Goal: Task Accomplishment & Management: Complete application form

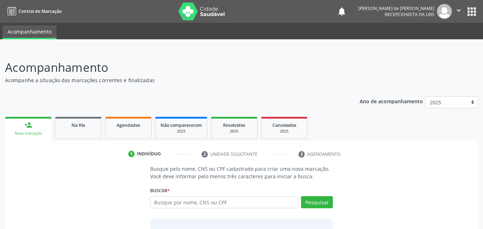
scroll to position [17, 0]
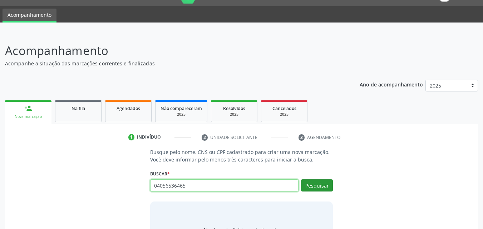
type input "04056536465"
click at [304, 186] on button "Pesquisar" at bounding box center [317, 185] width 32 height 12
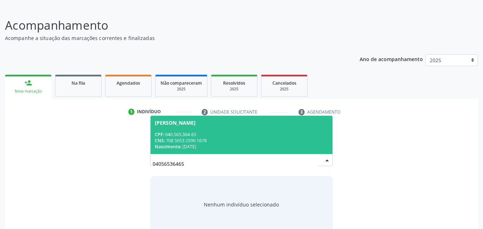
scroll to position [56, 0]
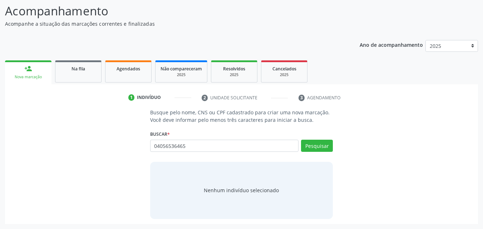
click at [181, 95] on div "1 Indivíduo" at bounding box center [159, 97] width 63 height 6
drag, startPoint x: 313, startPoint y: 146, endPoint x: 272, endPoint y: 139, distance: 41.3
click at [313, 146] on button "Pesquisar" at bounding box center [317, 146] width 32 height 12
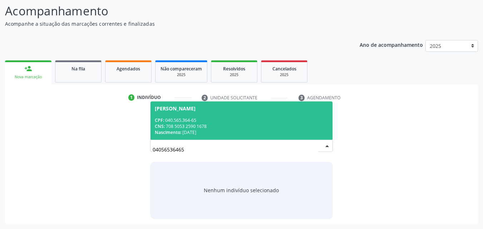
click at [205, 128] on div "CNS: 708 5053 2590 1678" at bounding box center [242, 126] width 174 height 6
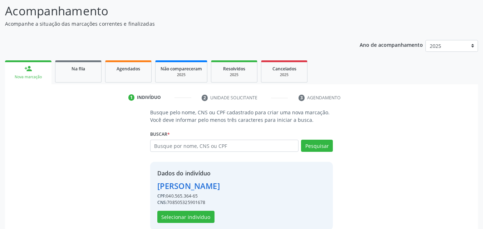
scroll to position [68, 0]
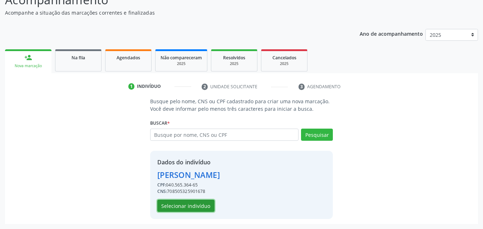
click at [184, 202] on button "Selecionar indivíduo" at bounding box center [185, 206] width 57 height 12
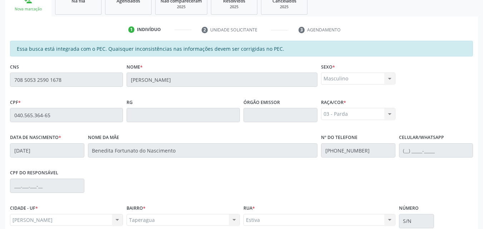
scroll to position [189, 0]
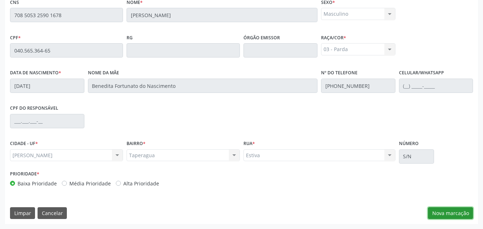
click at [447, 215] on button "Nova marcação" at bounding box center [450, 213] width 45 height 12
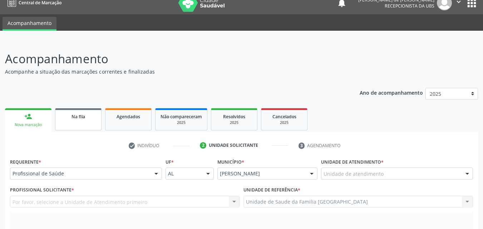
scroll to position [0, 0]
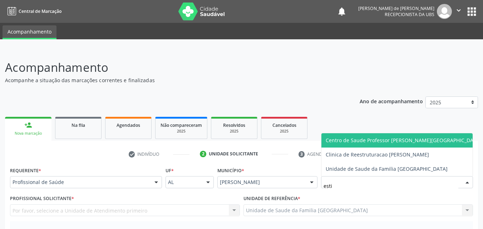
type input "estiv"
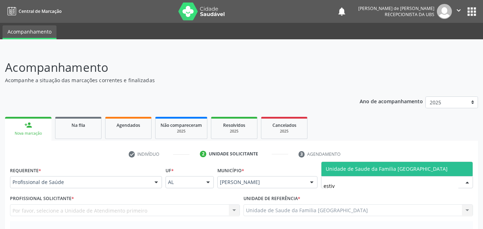
click at [413, 167] on span "Unidade de Saude da Familia [GEOGRAPHIC_DATA]" at bounding box center [387, 169] width 122 height 7
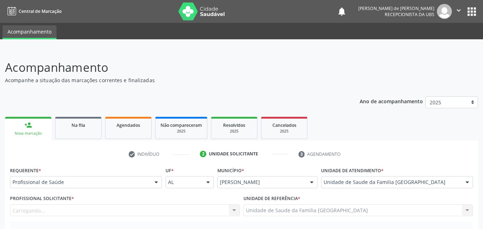
scroll to position [167, 0]
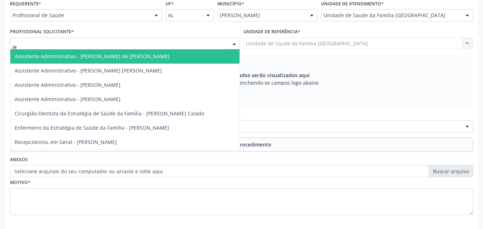
type input "jea"
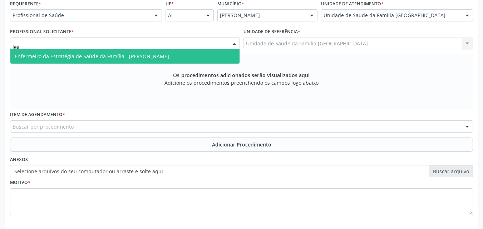
click at [49, 56] on span "Enfermeiro da Estratégia de Saúde da Família - Jeanne Lopes de Oliveira Santos" at bounding box center [92, 56] width 154 height 7
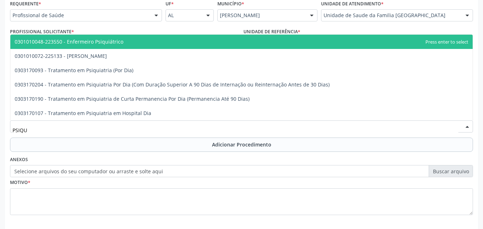
type input "PSIQUI"
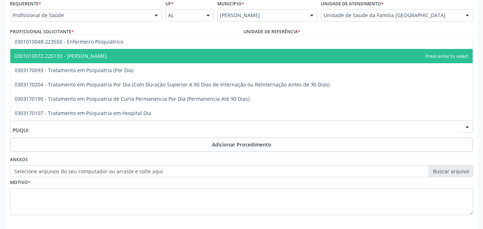
click at [88, 56] on span "0301010072-225133 - Médico Psiquiatra" at bounding box center [61, 56] width 92 height 7
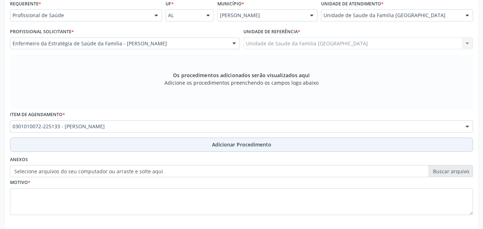
click at [89, 139] on button "Adicionar Procedimento" at bounding box center [241, 145] width 463 height 14
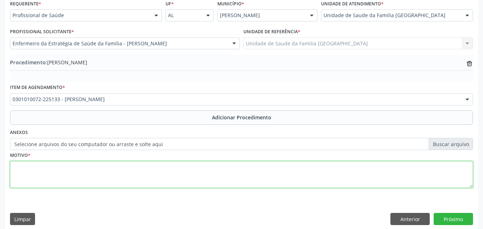
click at [84, 177] on textarea at bounding box center [241, 174] width 463 height 27
type textarea "AVALIAÇÃO PSIQUIATRICA."
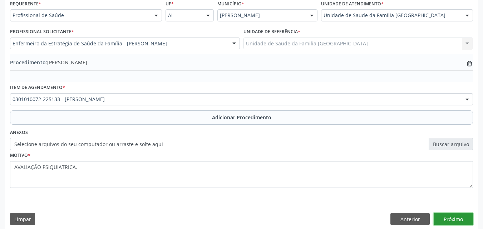
click at [459, 215] on button "Próximo" at bounding box center [453, 219] width 39 height 12
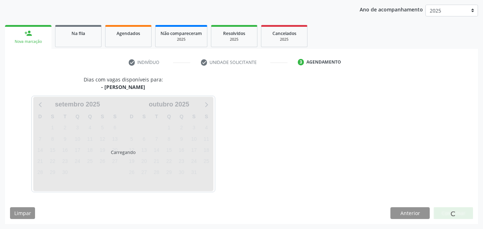
scroll to position [113, 0]
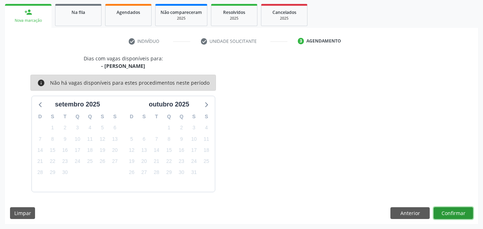
click at [459, 215] on button "Confirmar" at bounding box center [453, 213] width 39 height 12
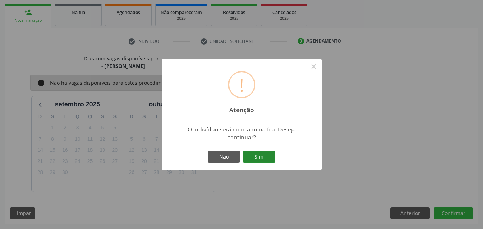
click at [260, 155] on button "Sim" at bounding box center [259, 157] width 32 height 12
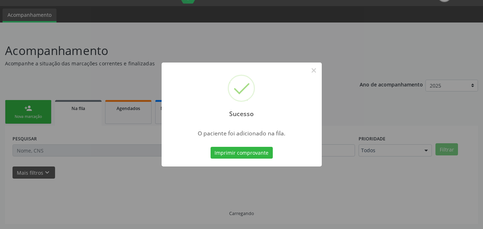
scroll to position [17, 0]
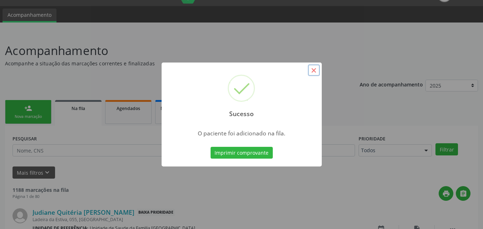
click at [317, 69] on button "×" at bounding box center [314, 70] width 12 height 12
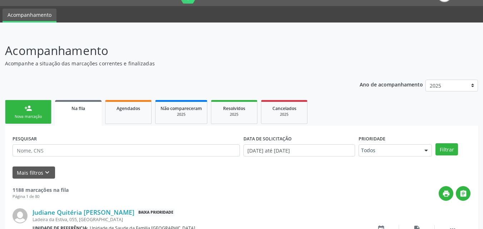
click at [35, 114] on div "Nova marcação" at bounding box center [28, 116] width 36 height 5
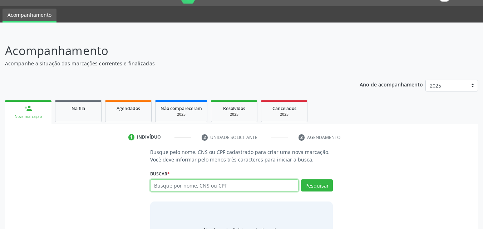
click at [176, 186] on input "text" at bounding box center [224, 185] width 149 height 12
type input "78174899715"
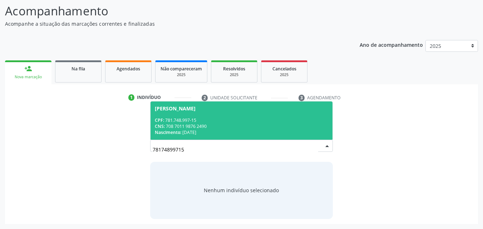
click at [246, 138] on span "Leopoldina da Silva Morais CPF: 781.748.997-15 CNS: 708 7011 9876 2490 Nascimen…" at bounding box center [242, 121] width 182 height 38
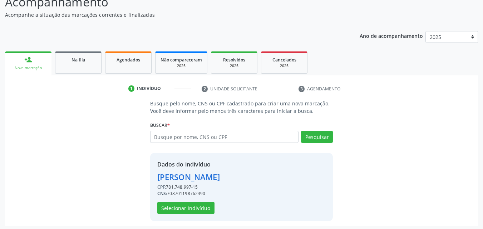
scroll to position [68, 0]
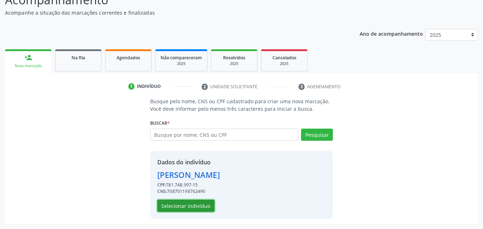
click at [196, 206] on button "Selecionar indivíduo" at bounding box center [185, 206] width 57 height 12
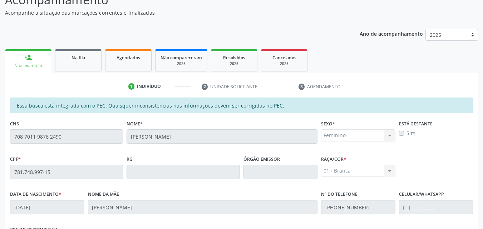
scroll to position [189, 0]
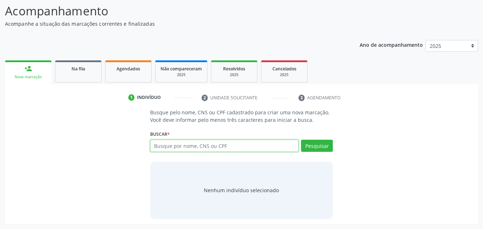
scroll to position [56, 0]
paste input "708 7011 9876 2490"
type input "708 7011 9876 2490"
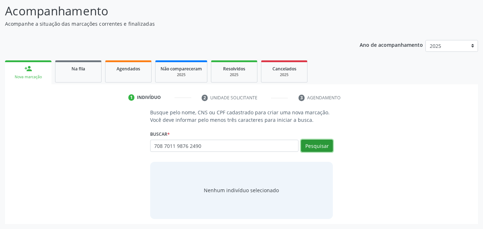
click at [323, 144] on button "Pesquisar" at bounding box center [317, 146] width 32 height 12
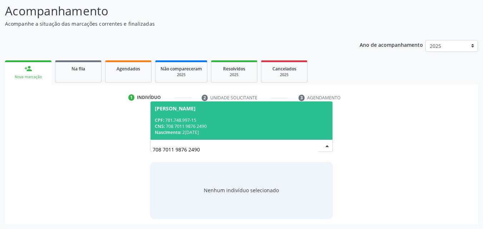
click at [165, 120] on div "CPF: 781.748.997-15" at bounding box center [242, 120] width 174 height 6
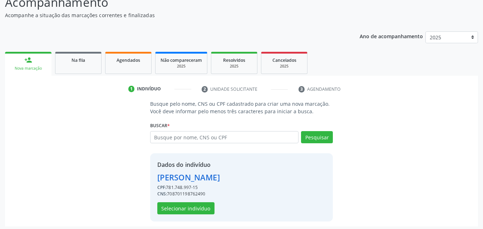
scroll to position [68, 0]
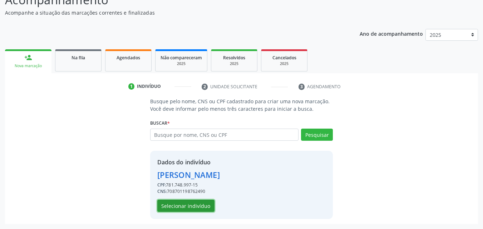
click at [191, 208] on button "Selecionar indivíduo" at bounding box center [185, 206] width 57 height 12
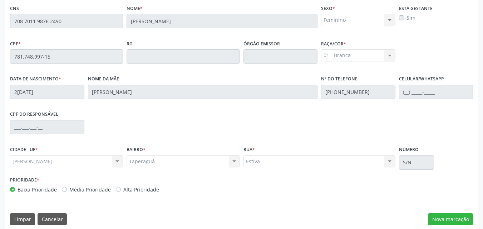
scroll to position [189, 0]
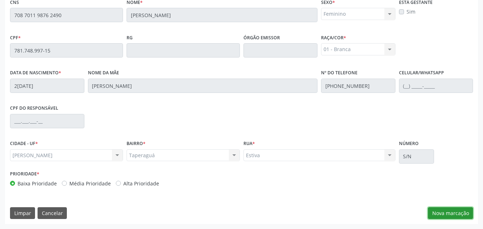
click at [448, 213] on button "Nova marcação" at bounding box center [450, 213] width 45 height 12
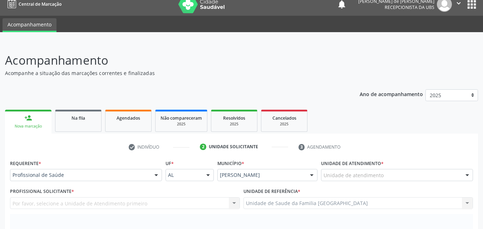
scroll to position [0, 0]
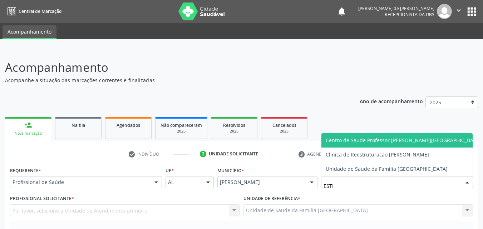
type input "ESTIV"
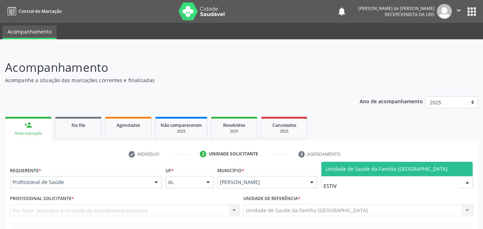
click at [328, 168] on span "Unidade de Saude da Familia [GEOGRAPHIC_DATA]" at bounding box center [387, 169] width 122 height 7
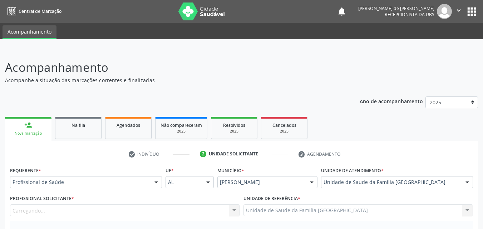
scroll to position [200, 0]
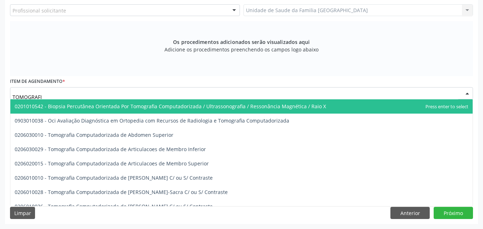
type input "TOMOGRAFIA"
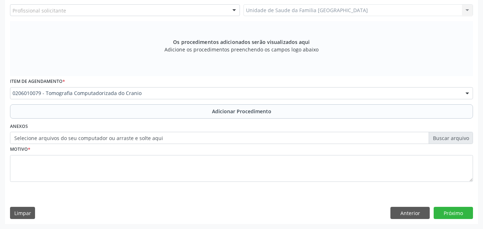
scroll to position [0, 0]
drag, startPoint x: 42, startPoint y: 110, endPoint x: 43, endPoint y: 126, distance: 15.4
click at [42, 111] on button "Adicionar Procedimento" at bounding box center [241, 111] width 463 height 14
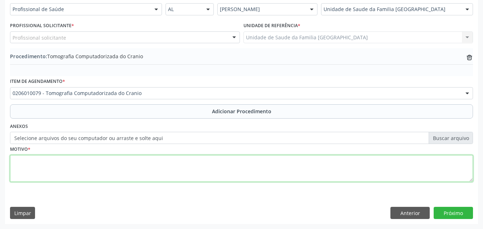
click at [46, 168] on textarea at bounding box center [241, 168] width 463 height 27
type textarea "TC DE CRÂNIO COM CONTRASTE."
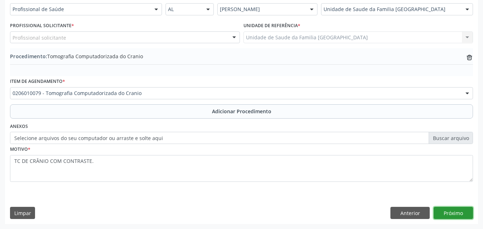
click at [450, 211] on button "Próximo" at bounding box center [453, 213] width 39 height 12
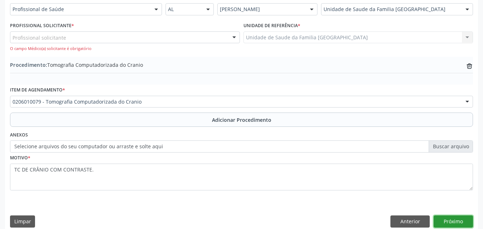
click at [451, 220] on button "Próximo" at bounding box center [453, 222] width 39 height 12
click at [179, 43] on div "Profissional solicitante" at bounding box center [125, 37] width 230 height 12
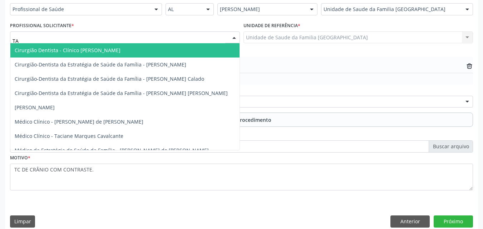
type input "TAC"
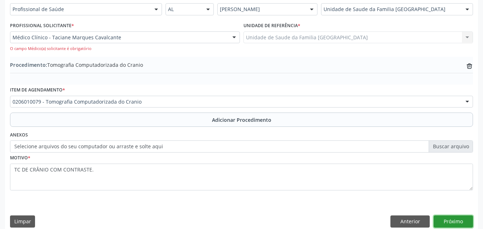
click at [445, 220] on button "Próximo" at bounding box center [453, 222] width 39 height 12
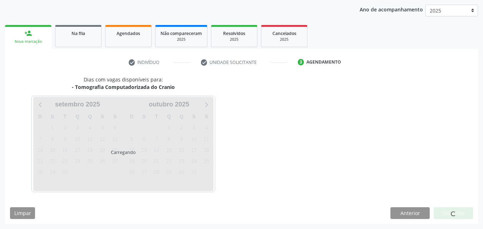
scroll to position [113, 0]
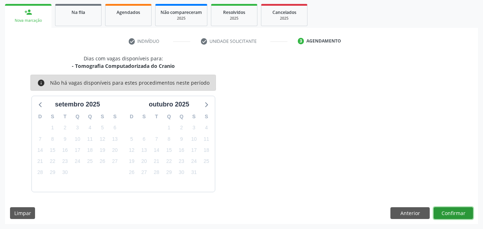
click at [445, 212] on button "Confirmar" at bounding box center [453, 213] width 39 height 12
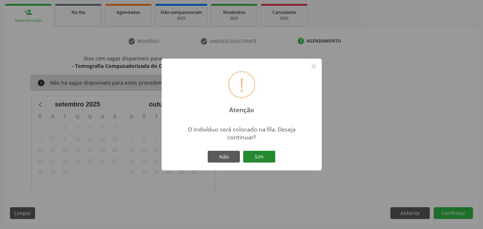
click at [263, 159] on button "Sim" at bounding box center [259, 157] width 32 height 12
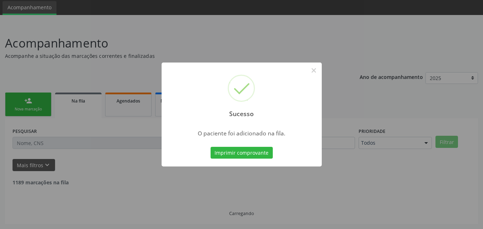
scroll to position [17, 0]
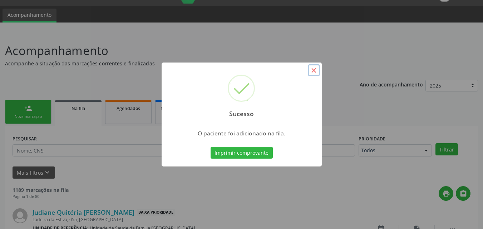
click at [311, 69] on button "×" at bounding box center [314, 70] width 12 height 12
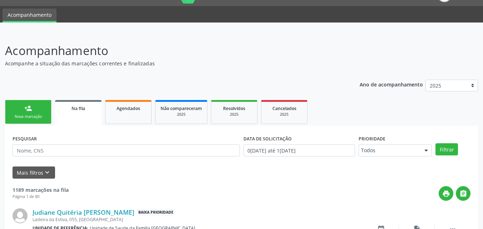
click at [29, 113] on link "person_add Nova marcação" at bounding box center [28, 112] width 46 height 24
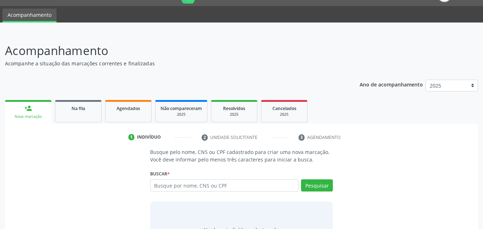
scroll to position [56, 0]
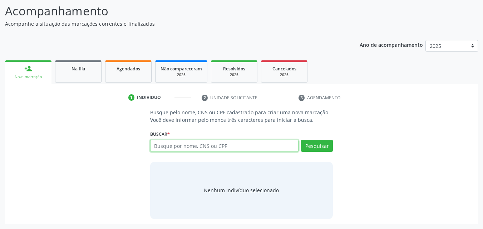
click at [187, 147] on input "text" at bounding box center [224, 146] width 149 height 12
type input "05300747459"
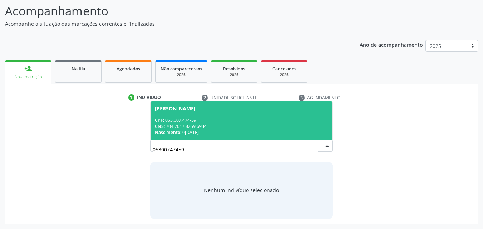
click at [174, 114] on span "Edenilda dos Santos Silva CPF: 053.007.474-59 CNS: 704 7017 8259 6934 Nasciment…" at bounding box center [242, 121] width 182 height 38
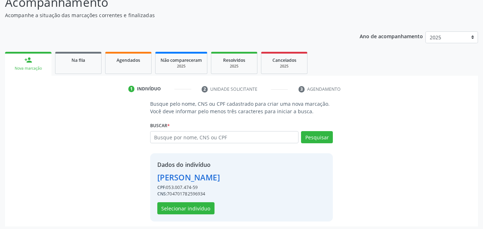
scroll to position [68, 0]
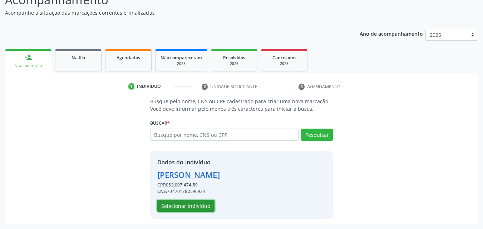
click at [178, 205] on button "Selecionar indivíduo" at bounding box center [185, 206] width 57 height 12
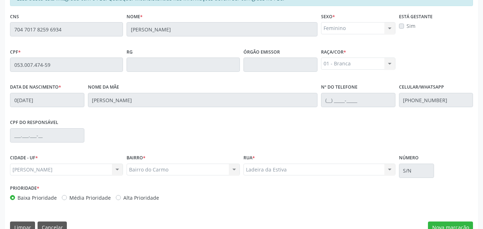
scroll to position [189, 0]
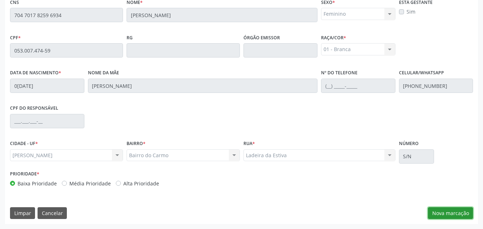
click at [437, 216] on button "Nova marcação" at bounding box center [450, 213] width 45 height 12
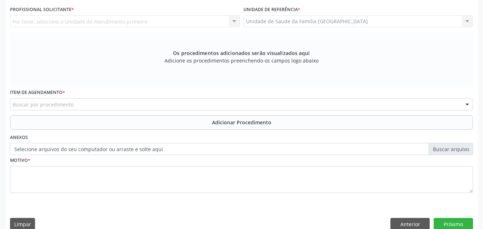
scroll to position [22, 0]
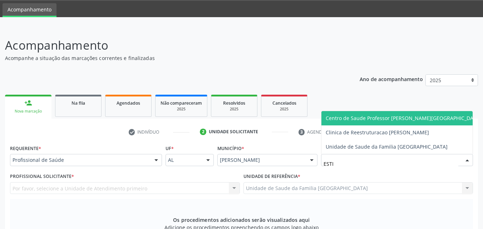
type input "ESTIV"
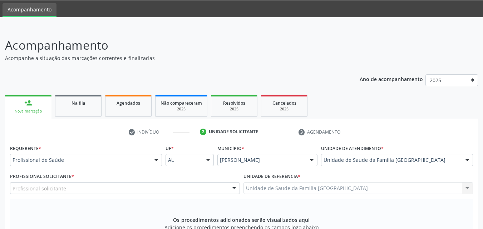
scroll to position [189, 0]
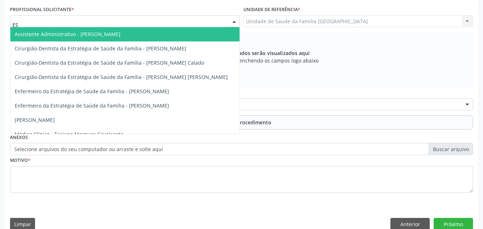
type input "E"
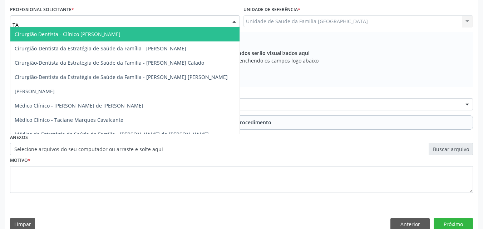
type input "TAC"
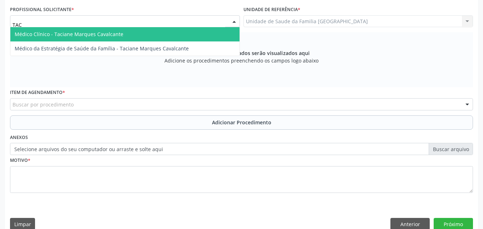
click at [50, 36] on span "Médico Clínico - Taciane Marques Cavalcante" at bounding box center [69, 34] width 109 height 7
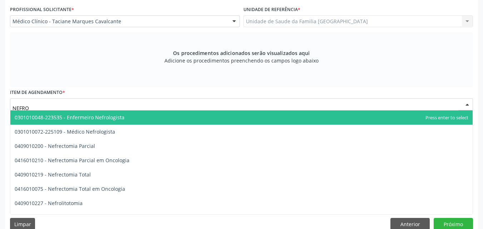
type input "NEFROL"
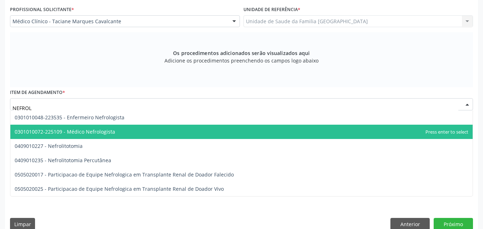
click at [81, 130] on span "0301010072-225109 - Médico Nefrologista" at bounding box center [65, 131] width 100 height 7
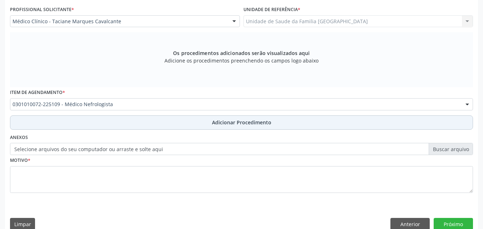
click at [77, 123] on button "Adicionar Procedimento" at bounding box center [241, 122] width 463 height 14
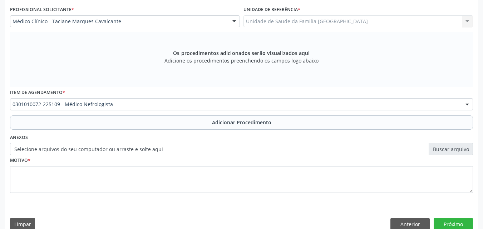
scroll to position [173, 0]
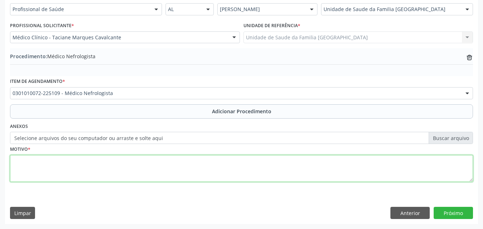
click at [84, 166] on textarea at bounding box center [241, 168] width 463 height 27
type textarea "CALCULOSE DO RIM."
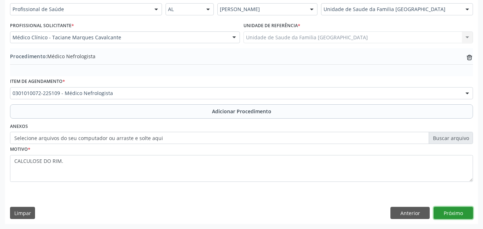
click at [462, 211] on button "Próximo" at bounding box center [453, 213] width 39 height 12
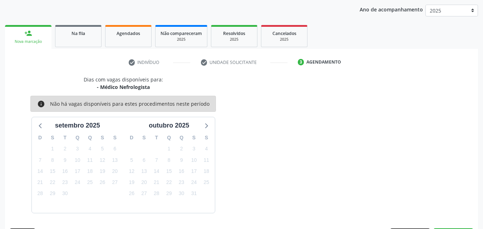
scroll to position [113, 0]
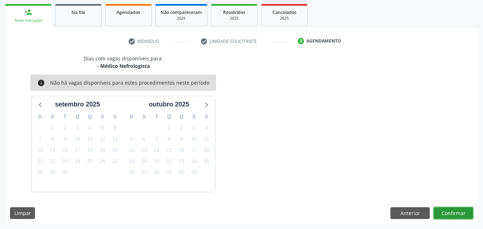
click at [462, 211] on button "Confirmar" at bounding box center [453, 213] width 39 height 12
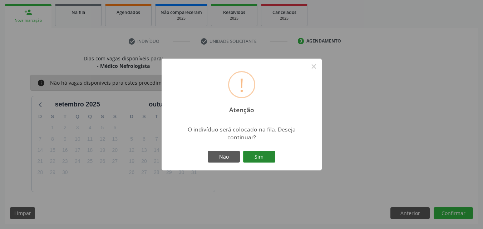
click at [270, 159] on button "Sim" at bounding box center [259, 157] width 32 height 12
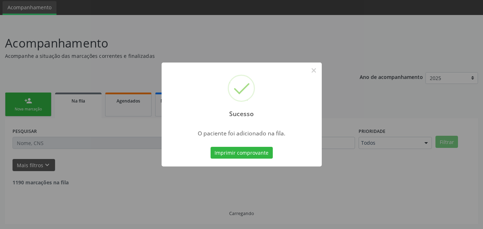
scroll to position [17, 0]
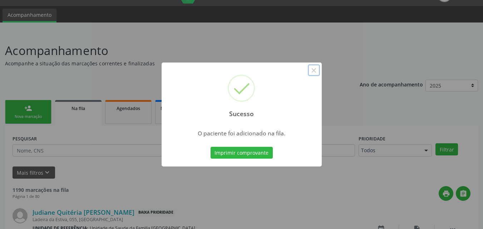
click at [315, 68] on button "×" at bounding box center [314, 70] width 12 height 12
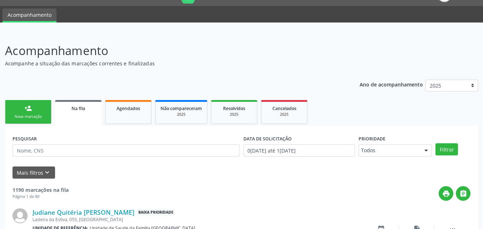
click at [31, 109] on div "person_add" at bounding box center [28, 108] width 8 height 8
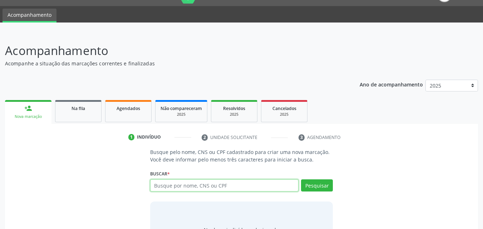
click at [182, 183] on input "text" at bounding box center [224, 185] width 149 height 12
type input "09148186430"
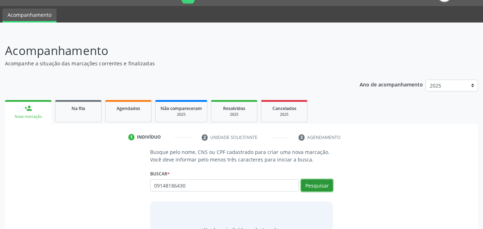
click at [326, 186] on button "Pesquisar" at bounding box center [317, 185] width 32 height 12
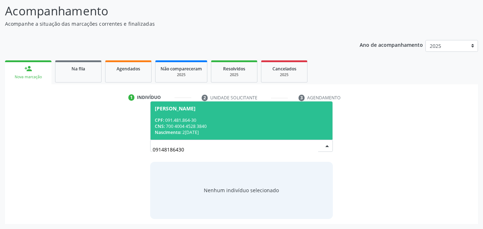
click at [213, 118] on div "CPF: 091.481.864-30" at bounding box center [242, 120] width 174 height 6
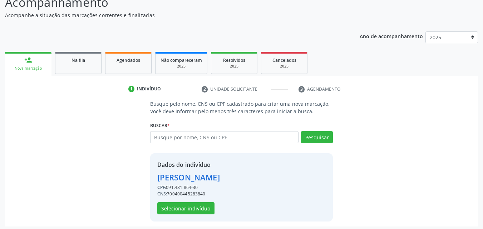
scroll to position [68, 0]
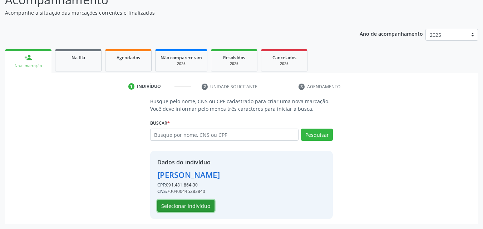
click at [203, 208] on button "Selecionar indivíduo" at bounding box center [185, 206] width 57 height 12
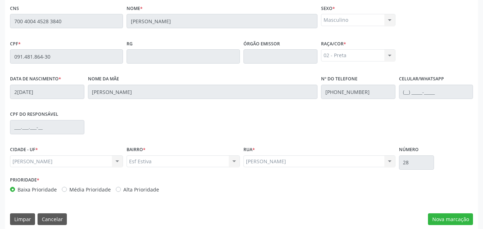
scroll to position [189, 0]
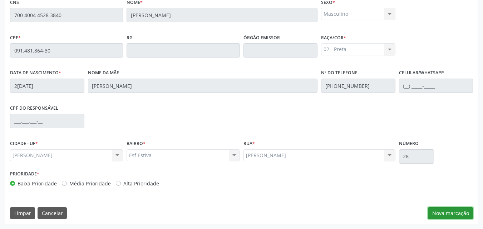
click at [437, 216] on button "Nova marcação" at bounding box center [450, 213] width 45 height 12
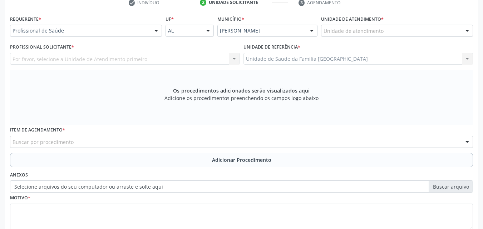
scroll to position [22, 0]
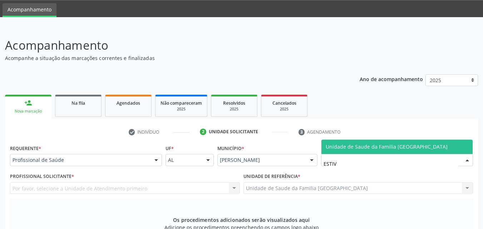
type input "ESTIVA"
click at [334, 149] on span "Unidade de Saude da Familia [GEOGRAPHIC_DATA]" at bounding box center [387, 146] width 122 height 7
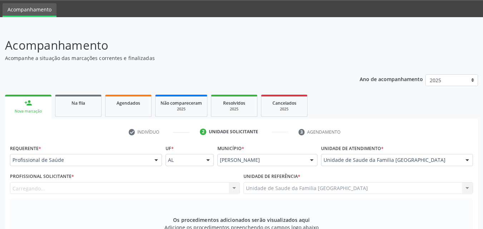
scroll to position [189, 0]
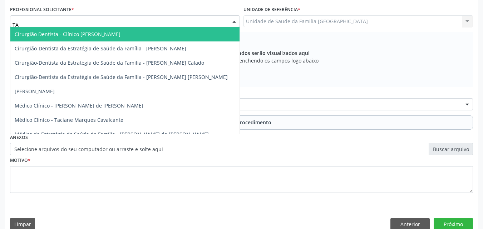
type input "TAC"
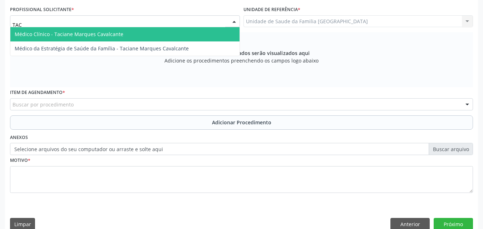
click at [26, 32] on span "Médico Clínico - Taciane Marques Cavalcante" at bounding box center [69, 34] width 109 height 7
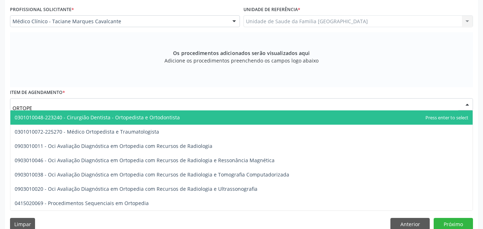
type input "ORTOPED"
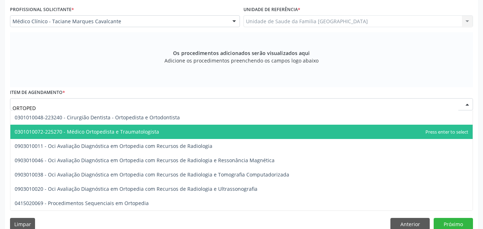
click at [68, 130] on span "0301010072-225270 - Médico Ortopedista e Traumatologista" at bounding box center [87, 131] width 144 height 7
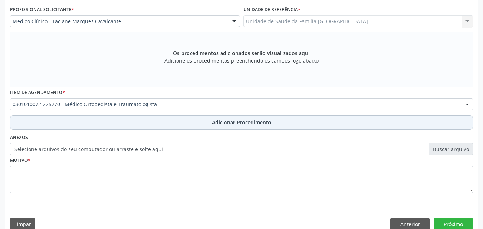
click at [69, 124] on button "Adicionar Procedimento" at bounding box center [241, 122] width 463 height 14
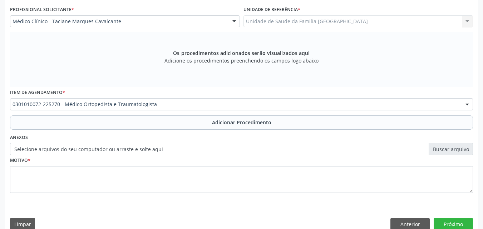
scroll to position [173, 0]
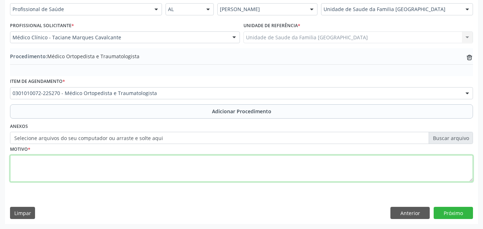
click at [69, 163] on textarea at bounding box center [241, 168] width 463 height 27
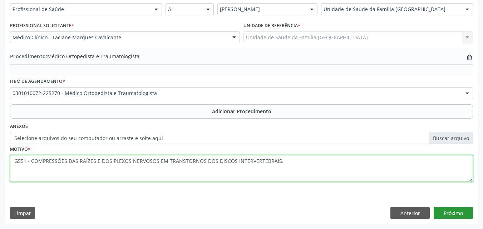
type textarea "G551 - COMPRESSÕES DAS RAÍZES E DOS PLEXOS NERVOSOS EM TRANSTORNOS DOS DISCOS I…"
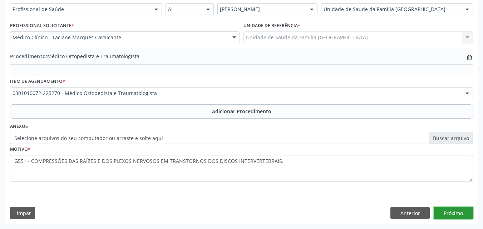
click at [445, 211] on button "Próximo" at bounding box center [453, 213] width 39 height 12
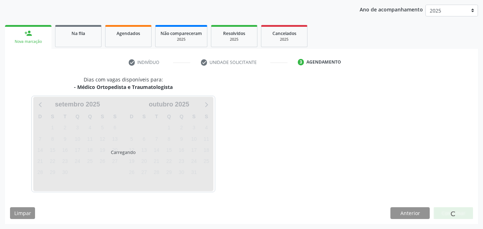
scroll to position [113, 0]
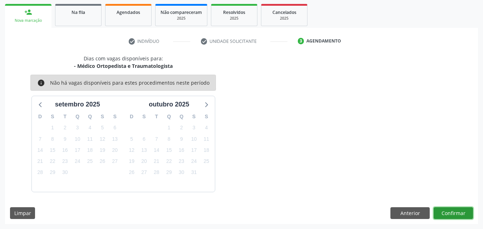
click at [445, 211] on button "Confirmar" at bounding box center [453, 213] width 39 height 12
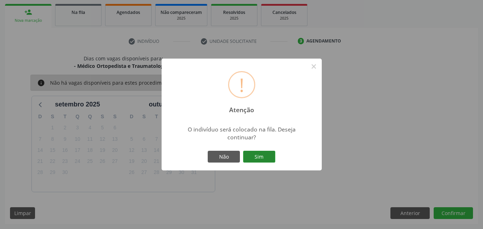
click at [251, 153] on button "Sim" at bounding box center [259, 157] width 32 height 12
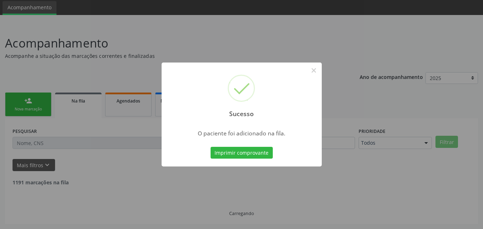
scroll to position [17, 0]
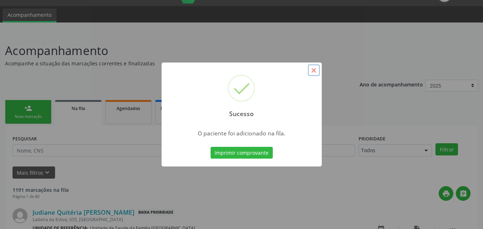
click at [314, 70] on button "×" at bounding box center [314, 70] width 12 height 12
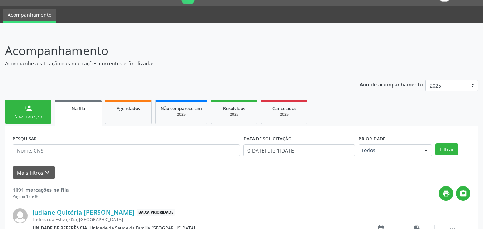
click at [28, 113] on link "person_add Nova marcação" at bounding box center [28, 112] width 46 height 24
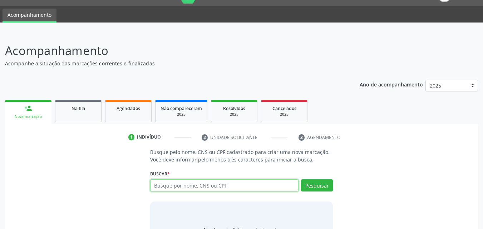
click at [192, 187] on input "text" at bounding box center [224, 185] width 149 height 12
type input "02799371485"
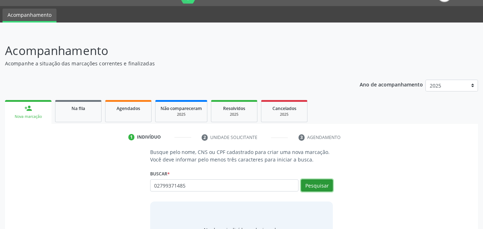
click at [323, 183] on button "Pesquisar" at bounding box center [317, 185] width 32 height 12
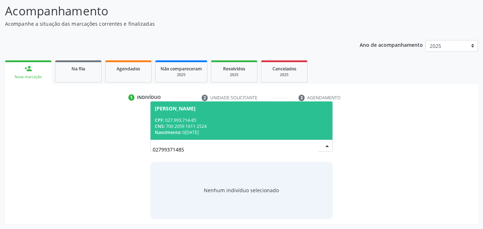
click at [227, 116] on span "José Cícero dos Santos CPF: 027.993.714-85 CNS: 700 2059 1611 2524 Nascimento: …" at bounding box center [242, 121] width 182 height 38
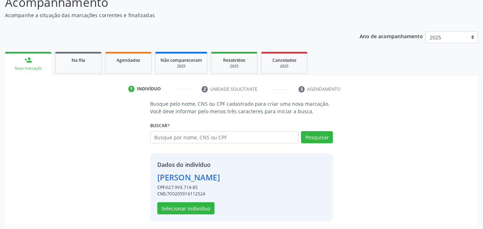
scroll to position [68, 0]
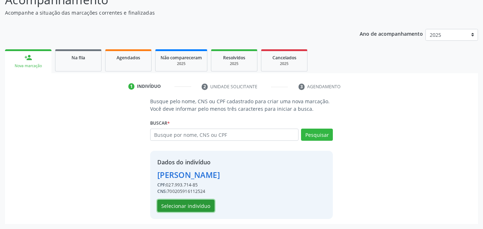
click at [187, 207] on button "Selecionar indivíduo" at bounding box center [185, 206] width 57 height 12
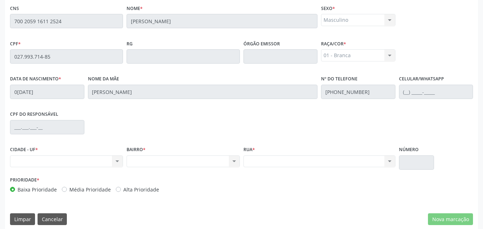
scroll to position [189, 0]
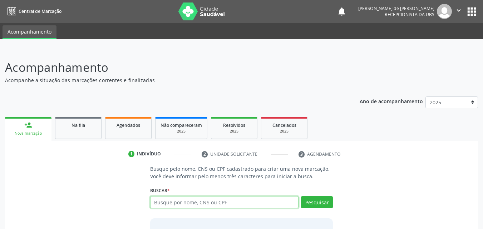
click at [193, 202] on input "text" at bounding box center [224, 202] width 149 height 12
paste input "700 2059 1611 2524"
type input "700 2059 1611 2524"
click at [230, 175] on p "Busque pelo nome, CNS ou CPF cadastrado para criar uma nova marcação. Você deve…" at bounding box center [241, 172] width 183 height 15
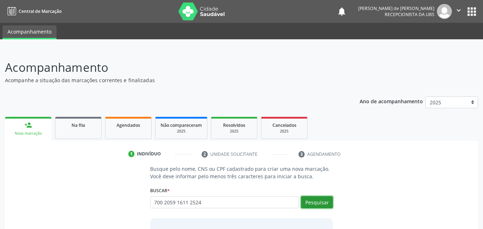
click at [310, 202] on button "Pesquisar" at bounding box center [317, 202] width 32 height 12
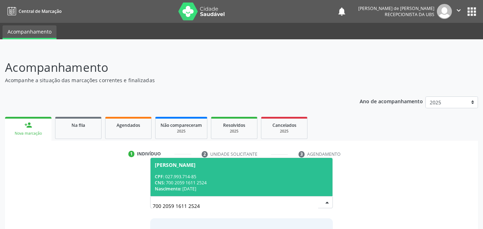
click at [230, 184] on div "CNS: 700 2059 1611 2524" at bounding box center [242, 183] width 174 height 6
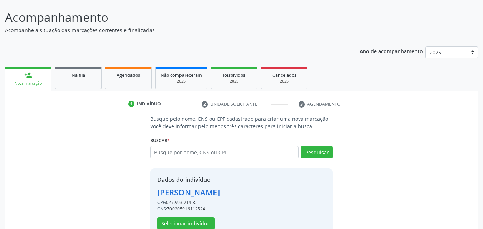
scroll to position [68, 0]
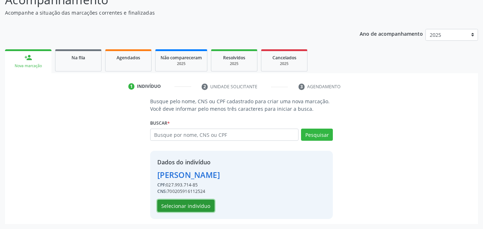
click at [183, 203] on button "Selecionar indivíduo" at bounding box center [185, 206] width 57 height 12
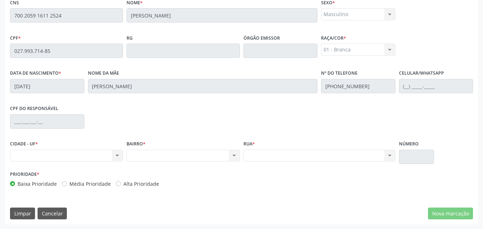
scroll to position [189, 0]
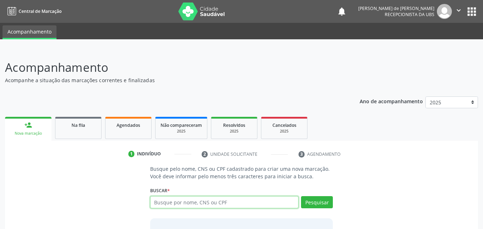
click at [159, 205] on input "text" at bounding box center [224, 202] width 149 height 12
paste input "700 2059 1611 2524"
type input "700 2059 1611 2524"
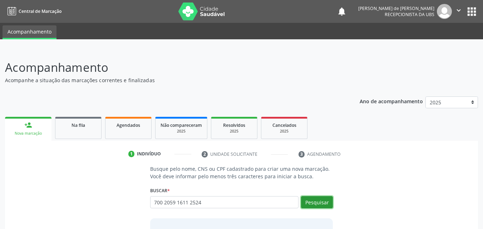
click at [319, 206] on button "Pesquisar" at bounding box center [317, 202] width 32 height 12
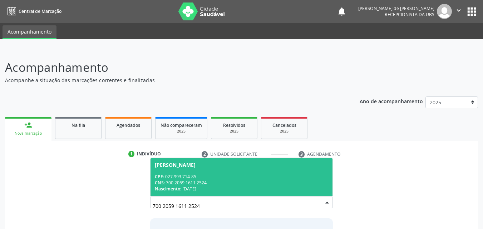
click at [245, 178] on div "CPF: 027.993.714-85" at bounding box center [242, 177] width 174 height 6
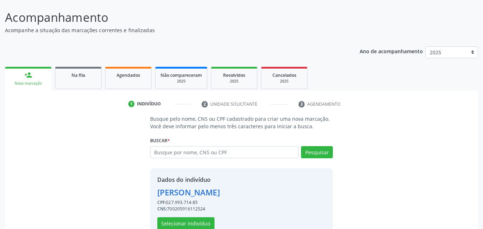
scroll to position [68, 0]
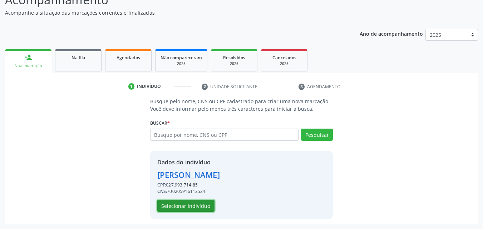
click at [179, 205] on button "Selecionar indivíduo" at bounding box center [185, 206] width 57 height 12
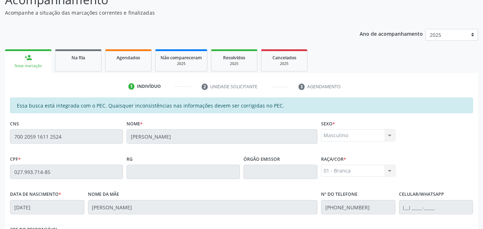
scroll to position [189, 0]
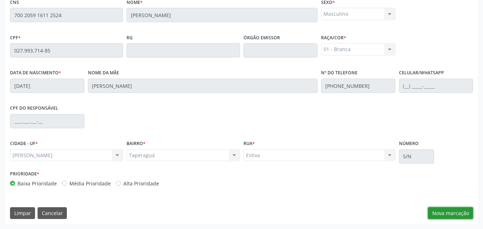
click at [434, 214] on button "Nova marcação" at bounding box center [450, 213] width 45 height 12
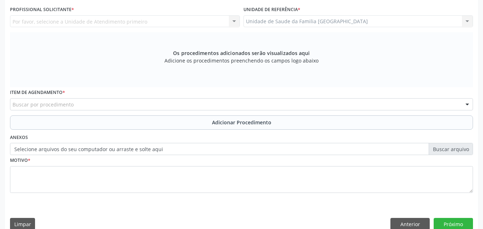
scroll to position [22, 0]
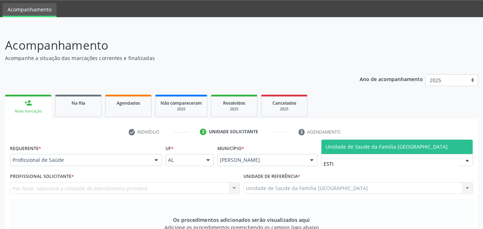
type input "ESTIV"
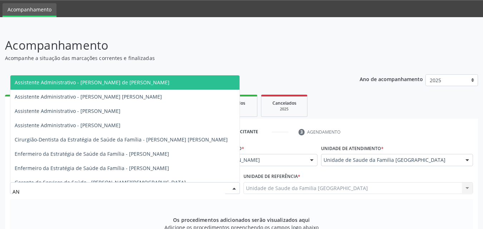
type input "A"
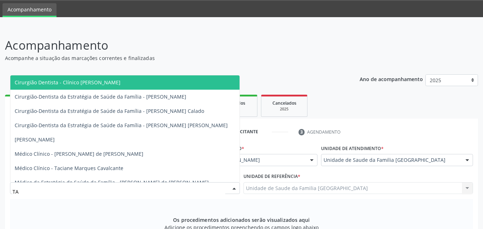
type input "TAC"
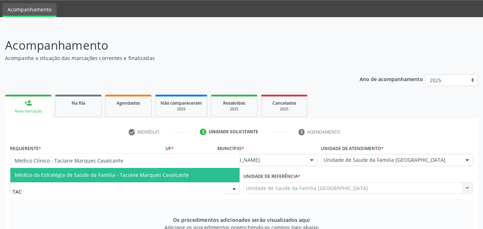
click at [143, 177] on span "Médico da Estratégia de Saúde da Família - Taciane Marques Cavalcante" at bounding box center [102, 175] width 174 height 7
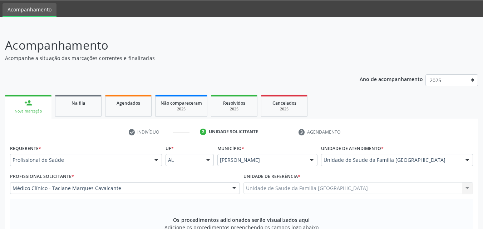
scroll to position [200, 0]
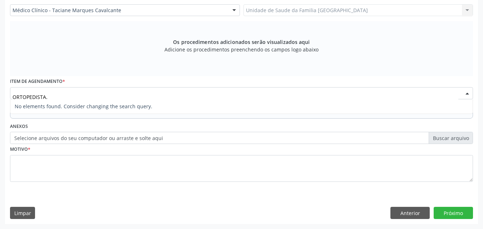
type input "ORTOPEDISTA"
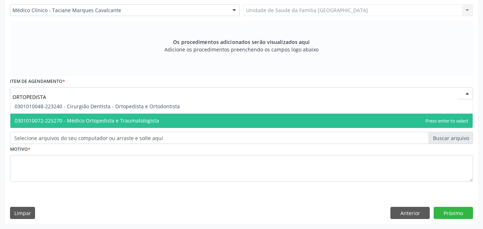
click at [76, 117] on span "0301010072-225270 - Médico Ortopedista e Traumatologista" at bounding box center [87, 120] width 144 height 7
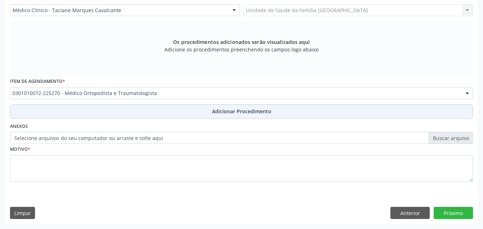
click at [77, 114] on button "Adicionar Procedimento" at bounding box center [241, 111] width 463 height 14
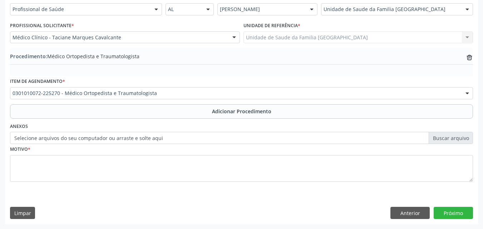
scroll to position [173, 0]
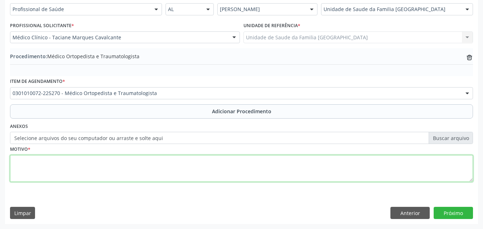
click at [66, 173] on textarea at bounding box center [241, 168] width 463 height 27
type textarea "DORES."
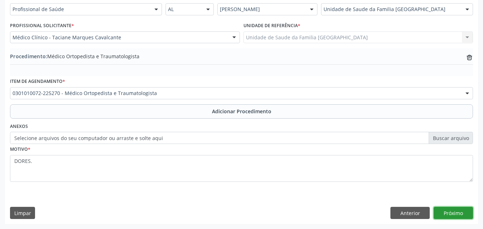
click at [462, 212] on button "Próximo" at bounding box center [453, 213] width 39 height 12
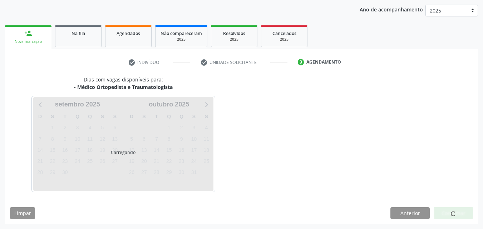
scroll to position [113, 0]
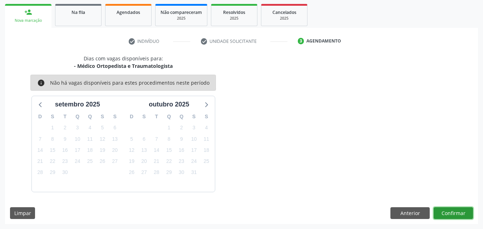
click at [462, 212] on button "Confirmar" at bounding box center [453, 213] width 39 height 12
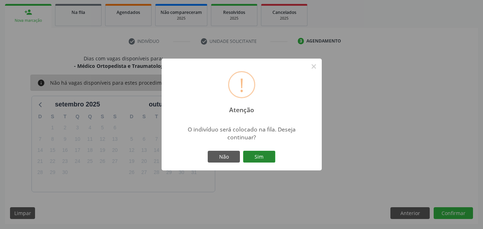
click at [256, 152] on button "Sim" at bounding box center [259, 157] width 32 height 12
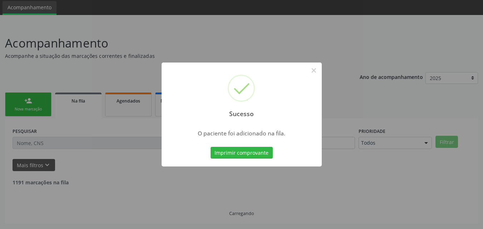
scroll to position [17, 0]
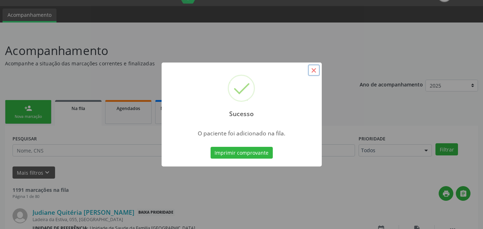
click at [315, 70] on button "×" at bounding box center [314, 70] width 12 height 12
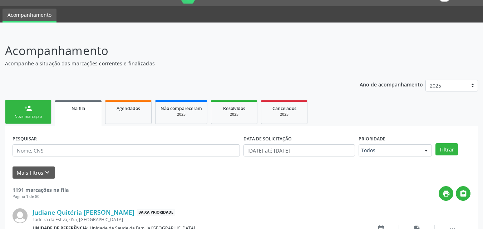
click at [41, 107] on link "person_add Nova marcação" at bounding box center [28, 112] width 46 height 24
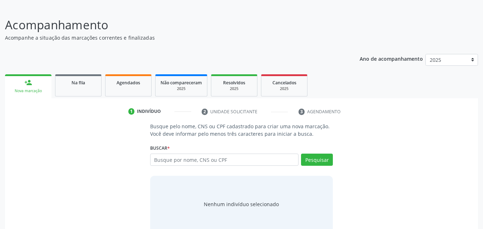
scroll to position [56, 0]
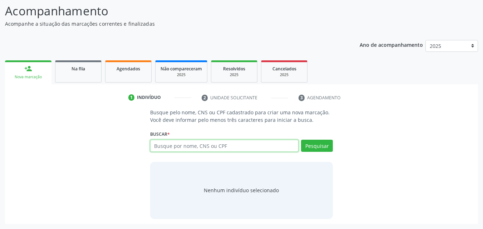
click at [167, 148] on input "text" at bounding box center [224, 146] width 149 height 12
type input "02592186425"
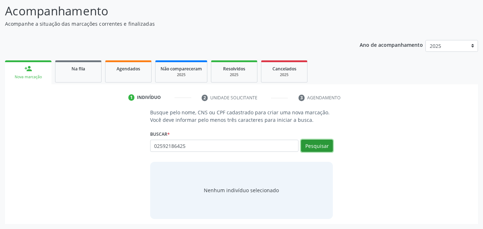
click at [307, 148] on button "Pesquisar" at bounding box center [317, 146] width 32 height 12
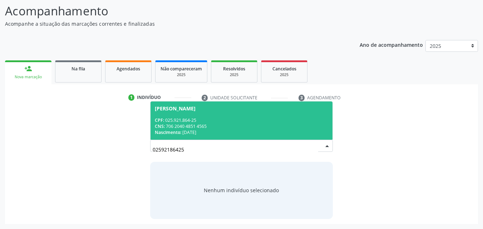
click at [234, 113] on span "Betania Souza Bastos CPF: 025.921.864-25 CNS: 706 2040 4851 4565 Nascimento: 04…" at bounding box center [242, 121] width 182 height 38
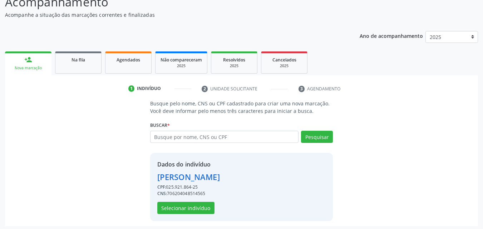
scroll to position [68, 0]
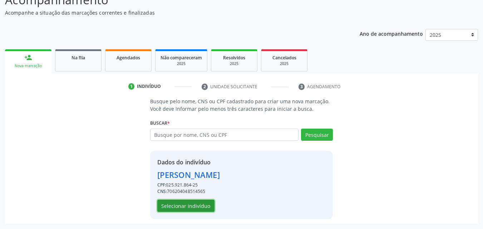
click at [171, 206] on button "Selecionar indivíduo" at bounding box center [185, 206] width 57 height 12
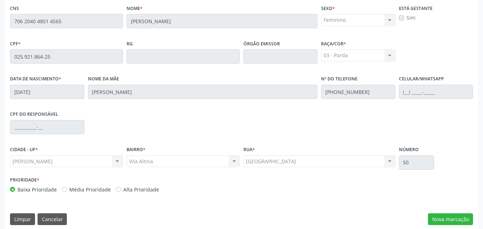
scroll to position [189, 0]
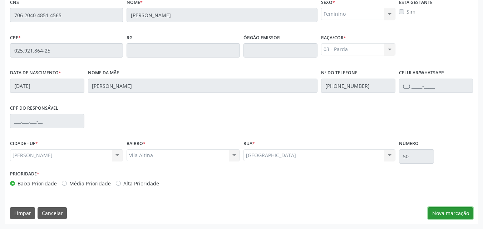
click at [447, 217] on button "Nova marcação" at bounding box center [450, 213] width 45 height 12
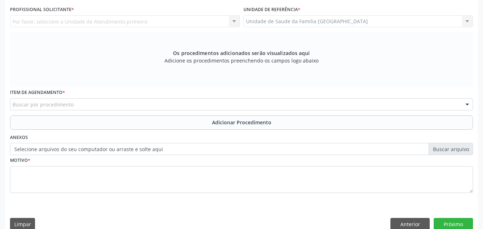
scroll to position [22, 0]
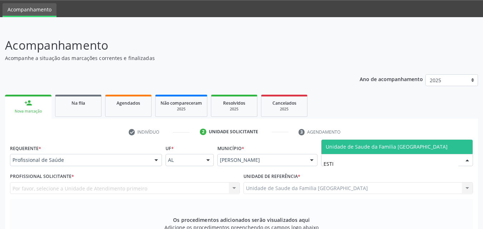
type input "ESTIV"
click at [323, 144] on span "Unidade de Saude da Familia [GEOGRAPHIC_DATA]" at bounding box center [396, 147] width 151 height 14
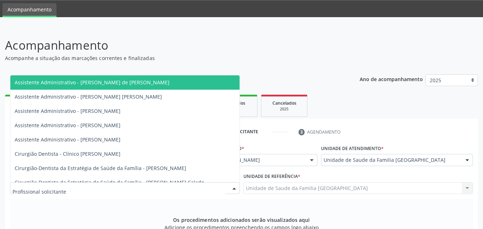
click at [111, 190] on div at bounding box center [125, 188] width 230 height 12
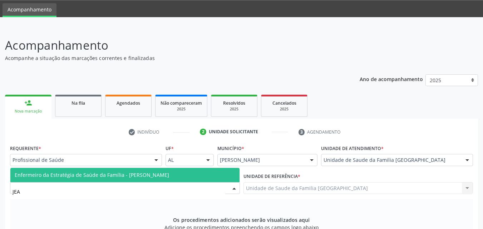
type input "JEAN"
click at [123, 174] on span "Enfermeiro da Estratégia de Saúde da Família - [PERSON_NAME]" at bounding box center [92, 175] width 154 height 7
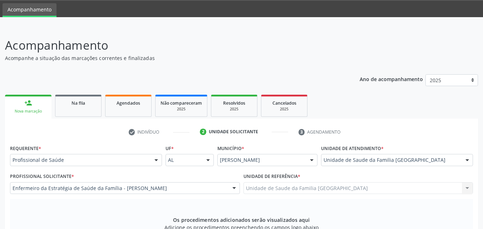
click at [259, 187] on div "Unidade de Saude da Familia Rua da Estiva Unidade de Saude da Familia Rua da Es…" at bounding box center [358, 188] width 230 height 12
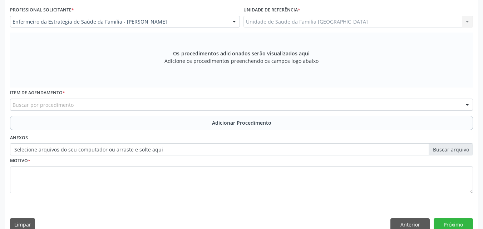
scroll to position [189, 0]
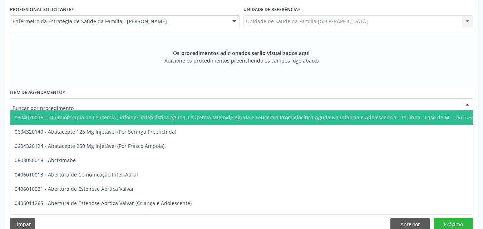
click at [102, 105] on div at bounding box center [241, 104] width 463 height 12
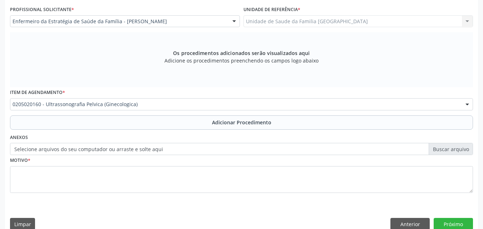
scroll to position [0, 0]
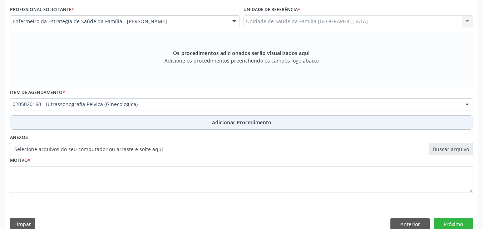
click at [105, 123] on button "Adicionar Procedimento" at bounding box center [241, 122] width 463 height 14
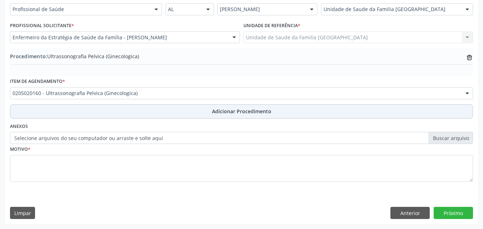
scroll to position [173, 0]
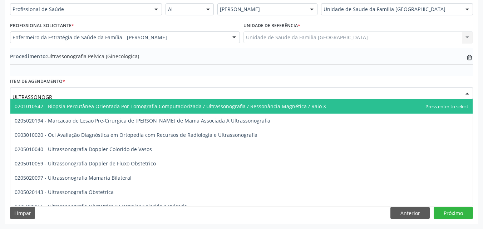
type input "ULTRASSONOGRA"
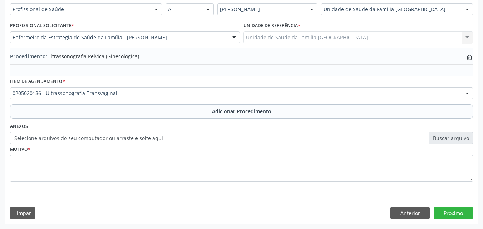
scroll to position [0, 0]
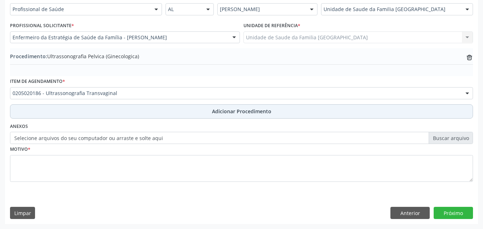
click at [104, 115] on button "Adicionar Procedimento" at bounding box center [241, 111] width 463 height 14
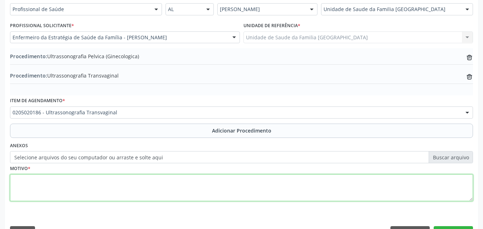
click at [104, 186] on textarea at bounding box center [241, 187] width 463 height 27
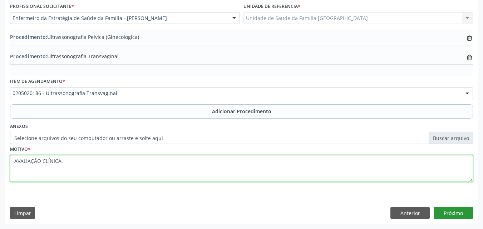
type textarea "AVALIAÇÃO CLÍNICA."
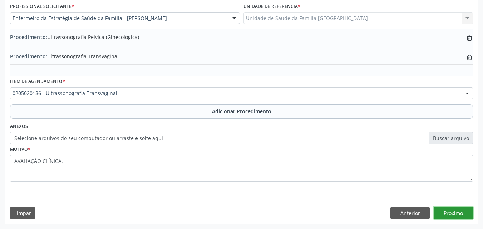
click at [442, 213] on button "Próximo" at bounding box center [453, 213] width 39 height 12
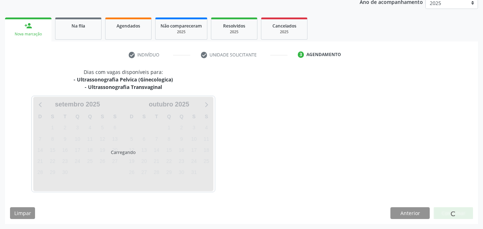
scroll to position [120, 0]
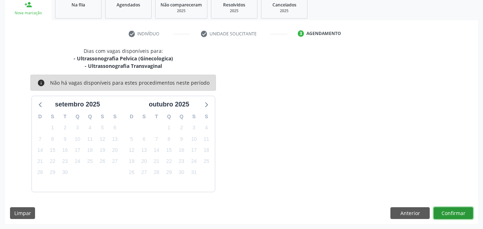
click at [442, 212] on button "Confirmar" at bounding box center [453, 213] width 39 height 12
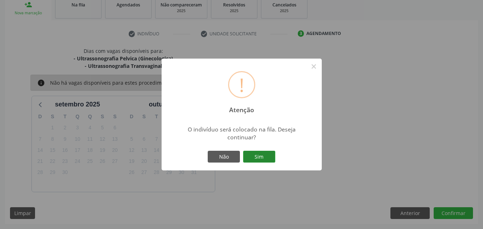
click at [251, 151] on div "Não Sim" at bounding box center [241, 156] width 71 height 15
click at [252, 156] on button "Sim" at bounding box center [259, 157] width 32 height 12
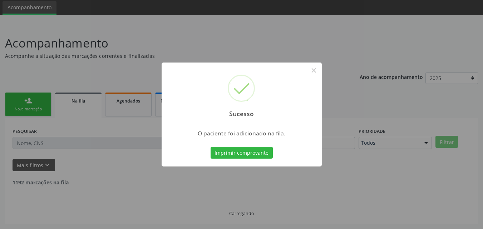
scroll to position [17, 0]
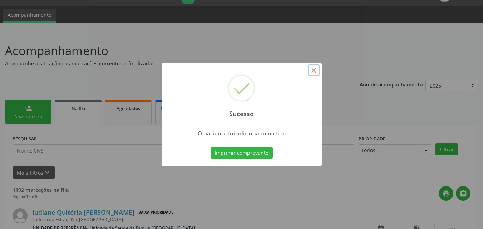
click at [313, 69] on button "×" at bounding box center [314, 70] width 12 height 12
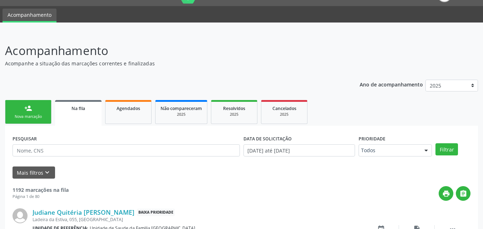
drag, startPoint x: 17, startPoint y: 105, endPoint x: 19, endPoint y: 102, distance: 4.1
click at [17, 105] on link "person_add Nova marcação" at bounding box center [28, 112] width 46 height 24
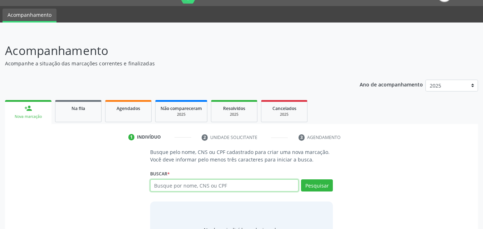
click at [167, 185] on input "text" at bounding box center [224, 185] width 149 height 12
type input "13023382425"
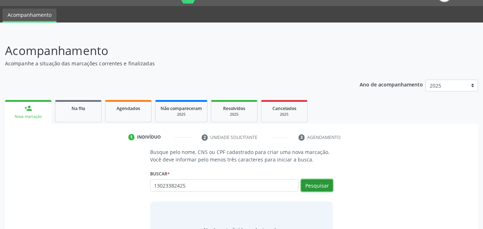
click at [308, 187] on button "Pesquisar" at bounding box center [317, 185] width 32 height 12
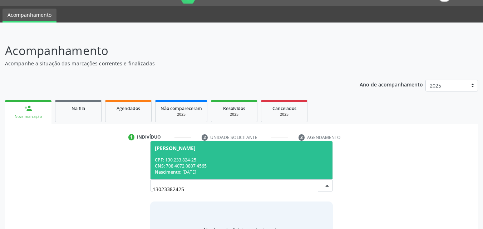
click at [193, 172] on div "Nascimento: 03/11/1997" at bounding box center [242, 172] width 174 height 6
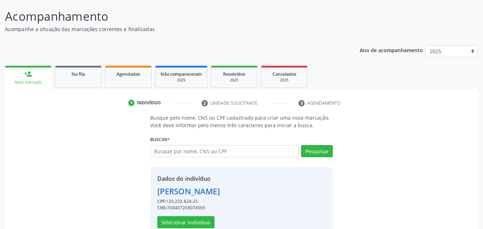
scroll to position [68, 0]
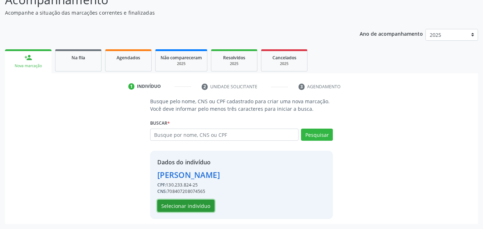
click at [195, 204] on button "Selecionar indivíduo" at bounding box center [185, 206] width 57 height 12
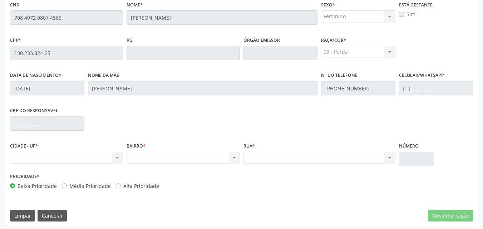
scroll to position [189, 0]
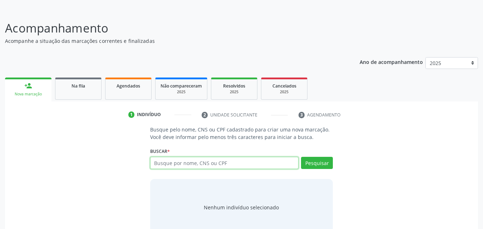
scroll to position [56, 0]
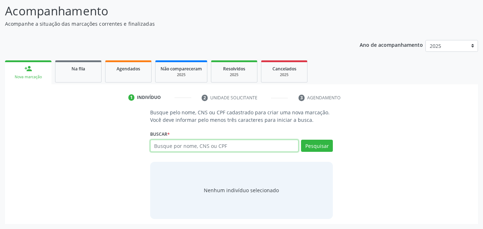
paste input "708 4072 0807 4565"
type input "708 4072 0807 4565"
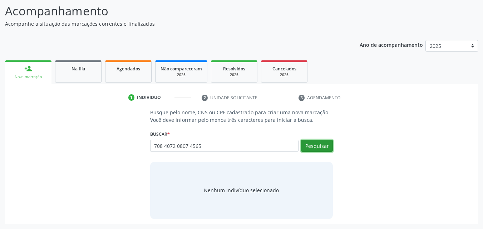
click at [309, 145] on button "Pesquisar" at bounding box center [317, 146] width 32 height 12
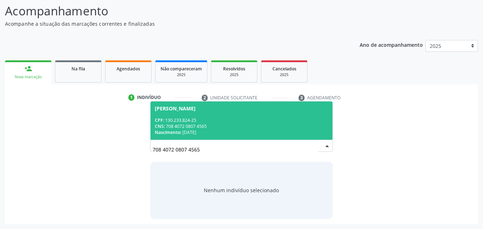
click at [241, 115] on span "[PERSON_NAME] CPF: 130.233.824-25 CNS: 708 4072 0807 4565 Nascimento: [DATE]" at bounding box center [242, 121] width 182 height 38
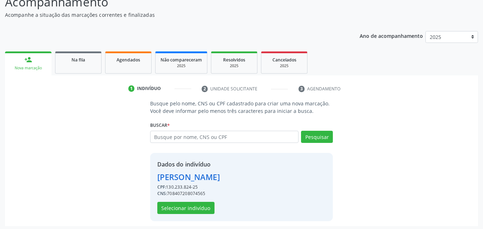
scroll to position [68, 0]
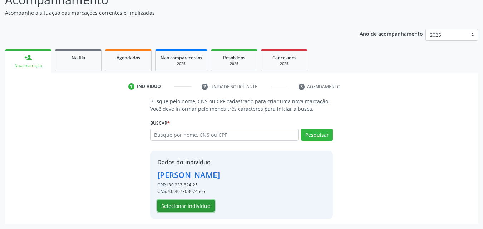
click at [189, 205] on button "Selecionar indivíduo" at bounding box center [185, 206] width 57 height 12
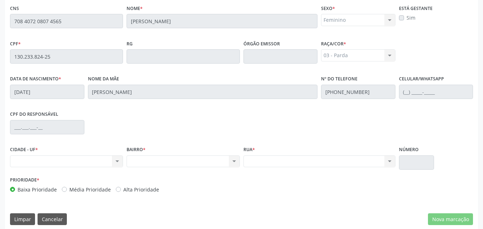
scroll to position [189, 0]
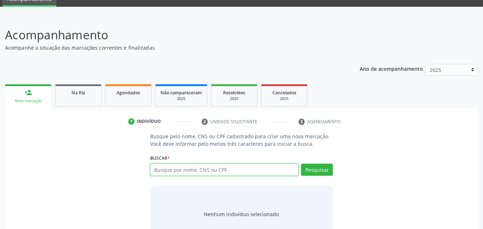
scroll to position [33, 0]
click at [177, 173] on input "text" at bounding box center [224, 170] width 149 height 12
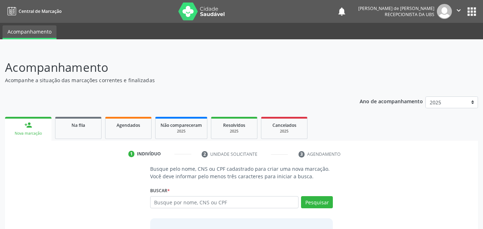
scroll to position [56, 0]
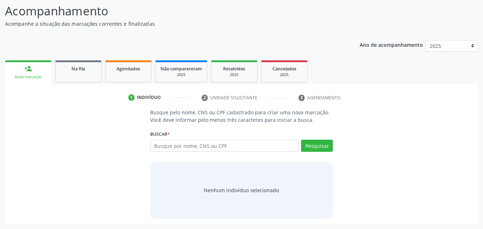
click at [171, 147] on input "text" at bounding box center [224, 146] width 149 height 12
type input "708 4072 0807 4565"
click at [315, 144] on button "Pesquisar" at bounding box center [317, 146] width 32 height 12
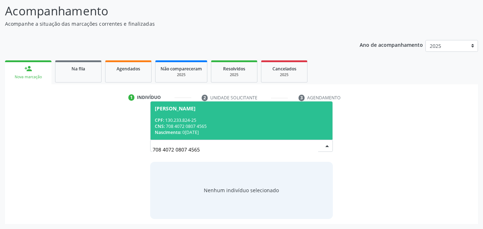
click at [231, 129] on div "CNS: 708 4072 0807 4565" at bounding box center [242, 126] width 174 height 6
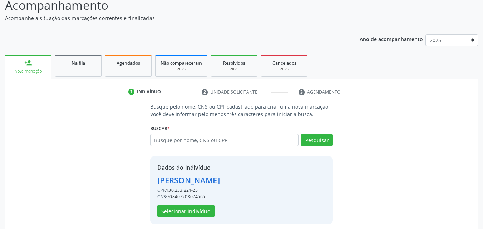
scroll to position [68, 0]
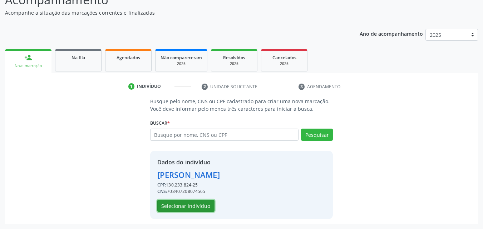
click at [191, 207] on button "Selecionar indivíduo" at bounding box center [185, 206] width 57 height 12
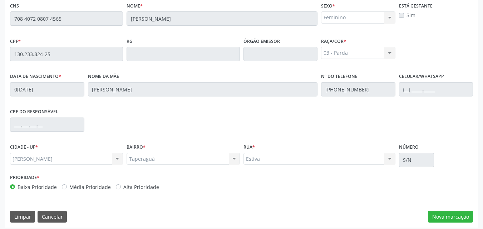
scroll to position [189, 0]
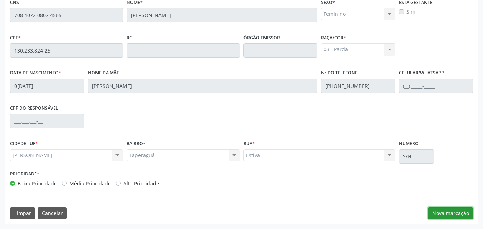
click at [447, 212] on button "Nova marcação" at bounding box center [450, 213] width 45 height 12
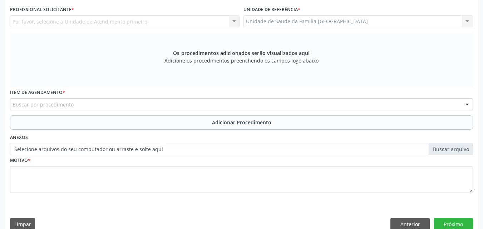
scroll to position [0, 0]
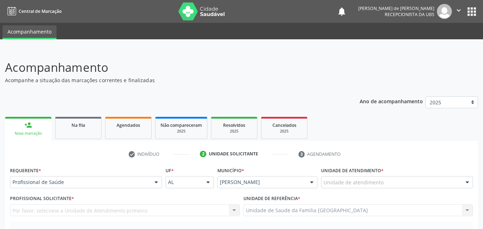
click at [332, 178] on div "Unidade de atendimento" at bounding box center [397, 182] width 152 height 12
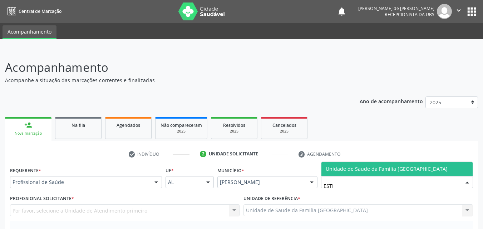
type input "ESTIV"
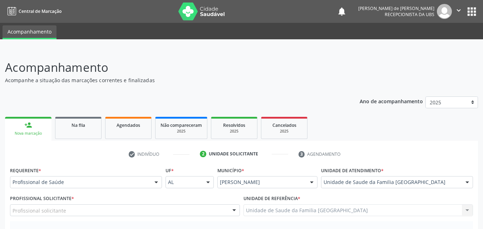
scroll to position [167, 0]
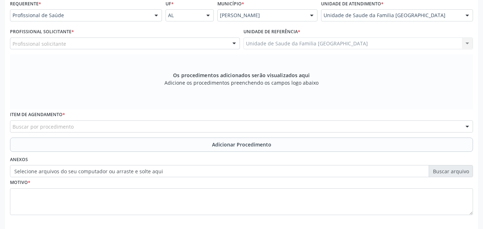
click at [51, 39] on div "Profissional solicitante" at bounding box center [125, 44] width 230 height 12
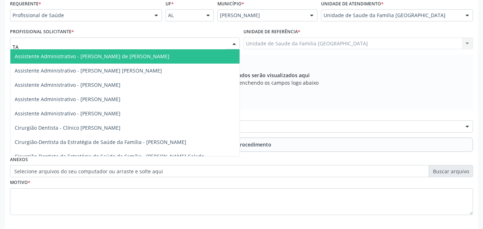
type input "TAC"
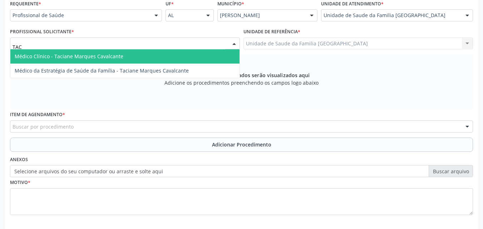
click at [52, 55] on span "Médico Clínico - Taciane Marques Cavalcante" at bounding box center [69, 56] width 109 height 7
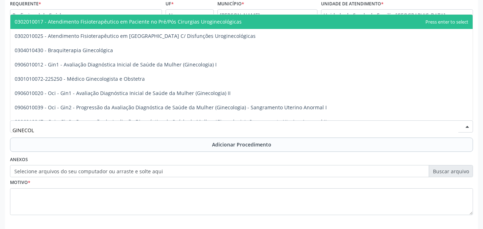
type input "GINECOLO"
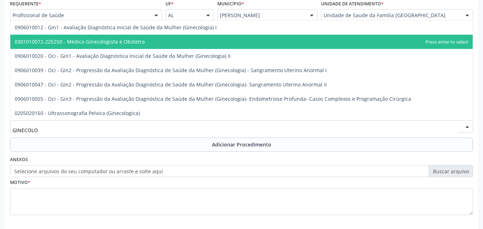
click at [131, 47] on span "0301010072-225250 - Médico Ginecologista e Obstetra" at bounding box center [241, 42] width 462 height 14
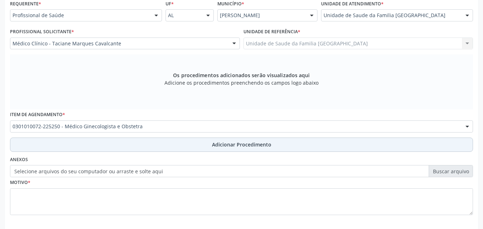
click at [126, 143] on button "Adicionar Procedimento" at bounding box center [241, 145] width 463 height 14
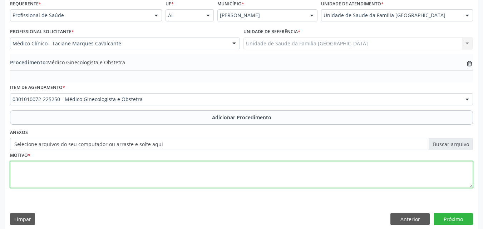
click at [120, 177] on textarea at bounding box center [241, 174] width 463 height 27
type textarea "Z30 - ANTICONCEPÇÃO."
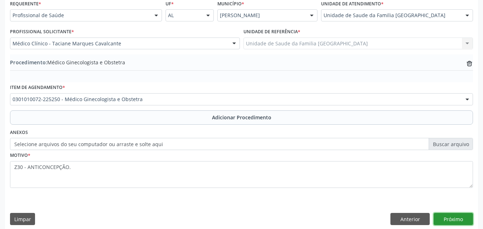
click at [452, 221] on button "Próximo" at bounding box center [453, 219] width 39 height 12
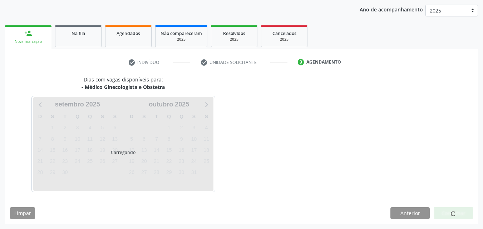
scroll to position [113, 0]
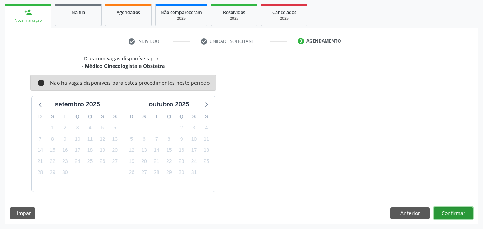
click at [452, 211] on button "Confirmar" at bounding box center [453, 213] width 39 height 12
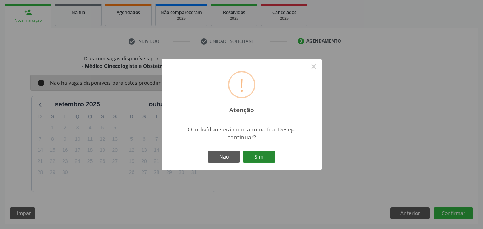
click at [260, 156] on button "Sim" at bounding box center [259, 157] width 32 height 12
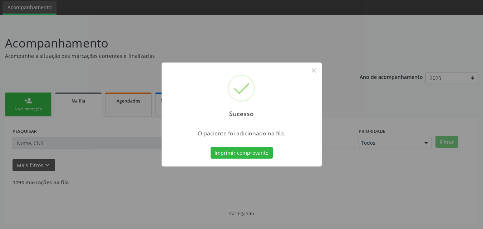
scroll to position [17, 0]
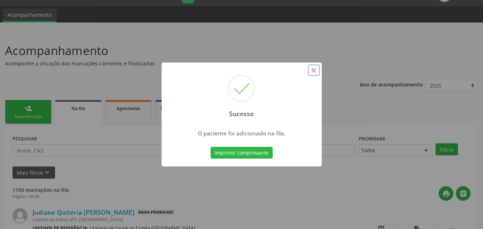
click at [312, 70] on button "×" at bounding box center [314, 70] width 12 height 12
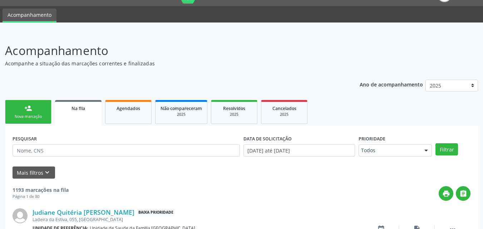
click at [29, 109] on div "person_add" at bounding box center [28, 108] width 8 height 8
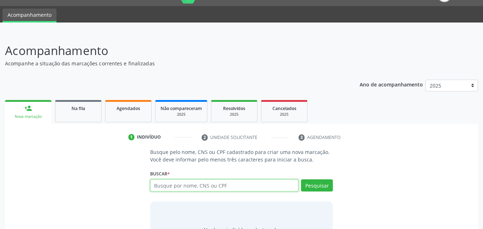
click at [205, 189] on input "text" at bounding box center [224, 185] width 149 height 12
type input "898005930325156"
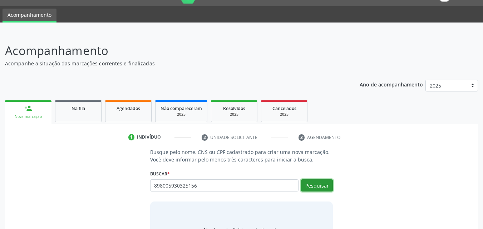
click at [319, 181] on button "Pesquisar" at bounding box center [317, 185] width 32 height 12
type input "898005930325156"
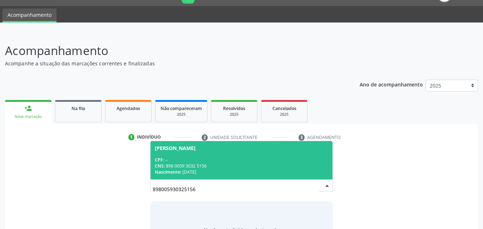
click at [270, 156] on span "[PERSON_NAME] CPF: -- CNS: 898 0059 3032 5156 Nascimento: 27/01/2014" at bounding box center [242, 160] width 182 height 38
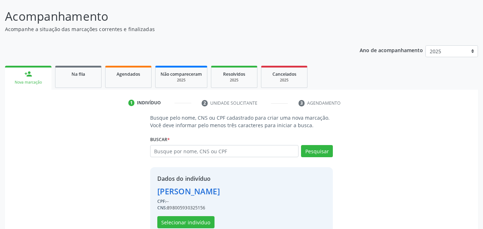
scroll to position [68, 0]
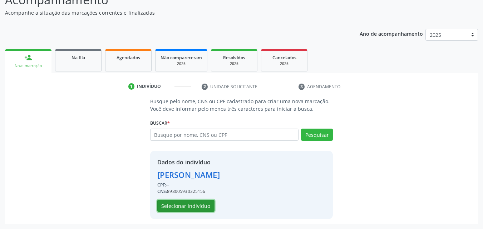
click at [198, 204] on button "Selecionar indivíduo" at bounding box center [185, 206] width 57 height 12
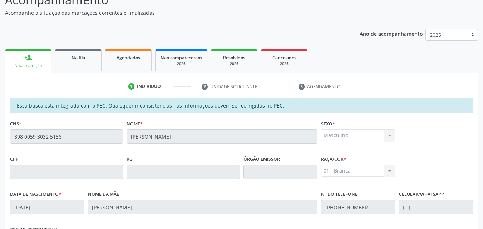
scroll to position [189, 0]
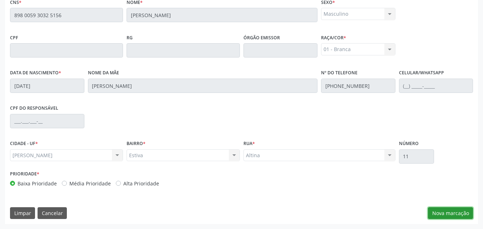
click at [433, 217] on button "Nova marcação" at bounding box center [450, 213] width 45 height 12
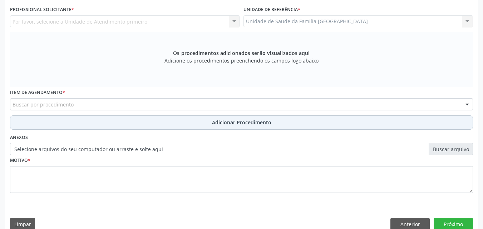
scroll to position [22, 0]
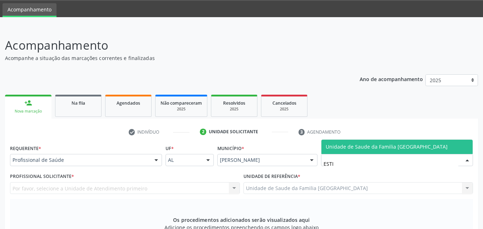
type input "ESTIV"
click at [330, 141] on span "Unidade de Saude da Familia [GEOGRAPHIC_DATA]" at bounding box center [396, 147] width 151 height 14
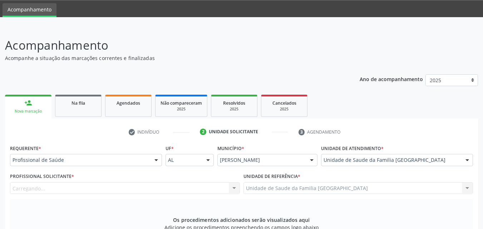
scroll to position [189, 0]
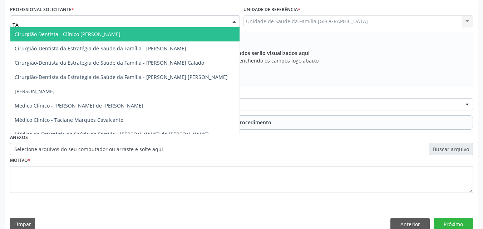
type input "TAC"
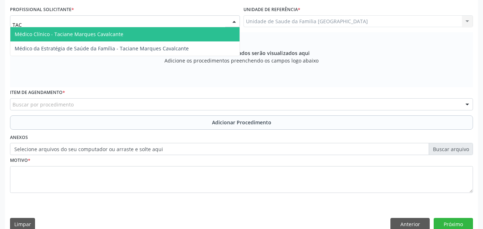
click at [49, 33] on span "Médico Clínico - Taciane Marques Cavalcante" at bounding box center [69, 34] width 109 height 7
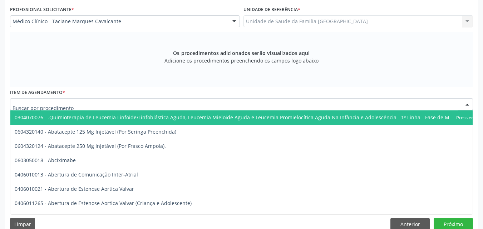
type input "A"
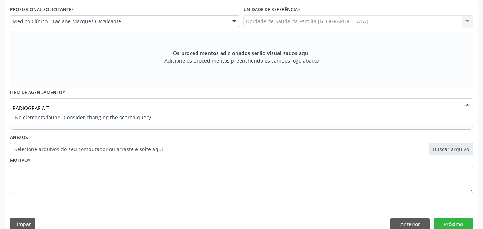
type input "RADIOGRAFIA"
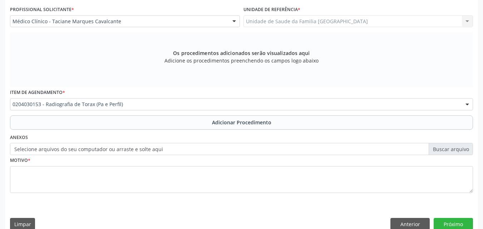
scroll to position [0, 0]
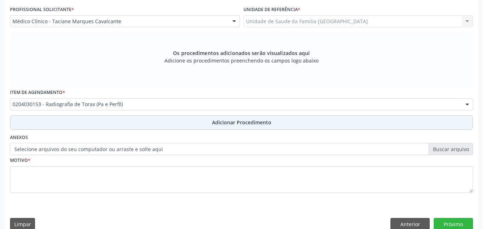
click at [73, 117] on button "Adicionar Procedimento" at bounding box center [241, 122] width 463 height 14
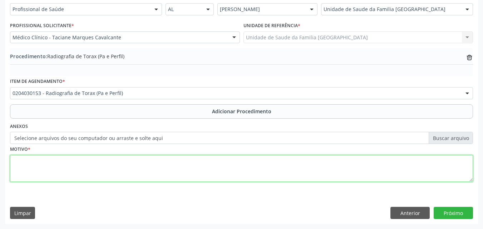
click at [65, 169] on textarea at bounding box center [241, 168] width 463 height 27
type textarea "DOR."
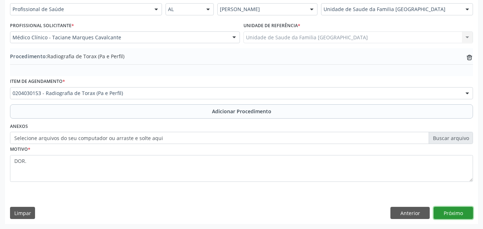
click at [459, 216] on button "Próximo" at bounding box center [453, 213] width 39 height 12
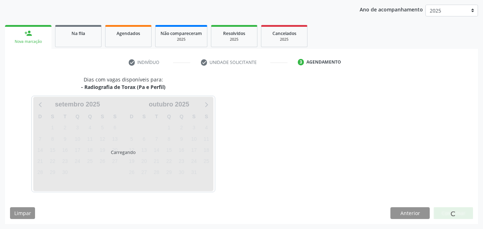
scroll to position [113, 0]
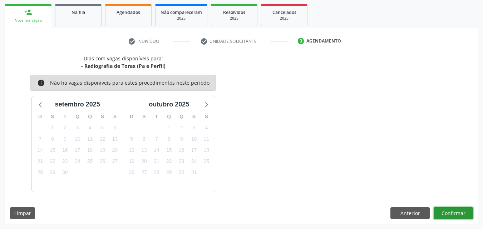
click at [447, 215] on button "Confirmar" at bounding box center [453, 213] width 39 height 12
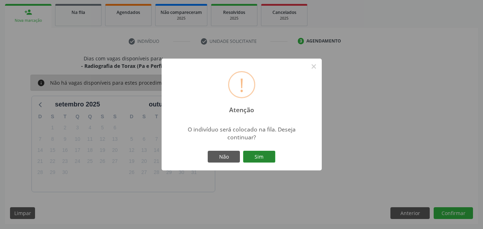
click at [264, 159] on button "Sim" at bounding box center [259, 157] width 32 height 12
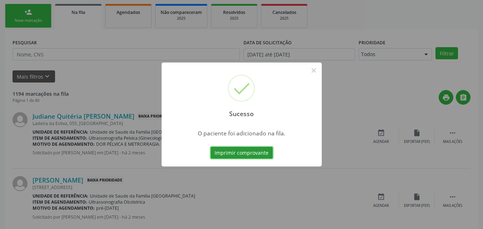
scroll to position [17, 0]
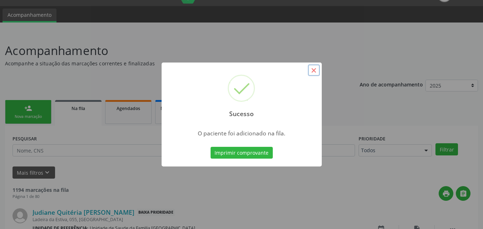
click at [310, 66] on button "×" at bounding box center [314, 70] width 12 height 12
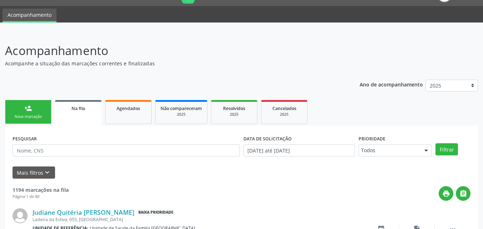
click at [26, 112] on div "person_add" at bounding box center [28, 108] width 8 height 8
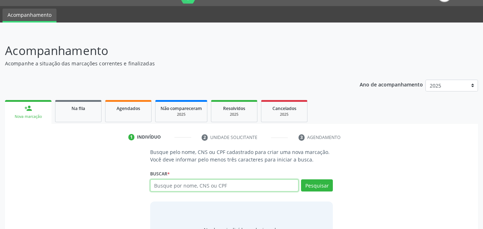
click at [183, 185] on input "text" at bounding box center [224, 185] width 149 height 12
type input "898005930325156"
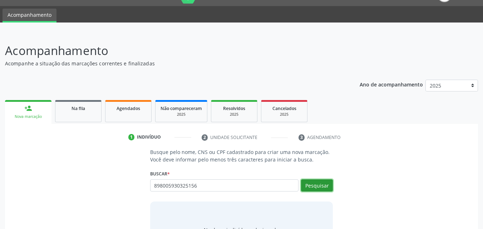
click at [315, 191] on button "Pesquisar" at bounding box center [317, 185] width 32 height 12
type input "898005930325156"
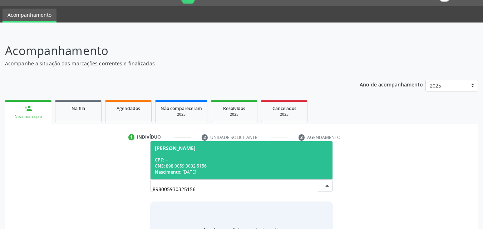
click at [270, 157] on div "CPF: --" at bounding box center [242, 160] width 174 height 6
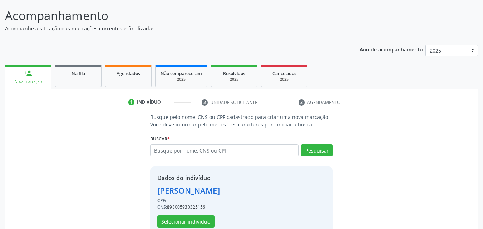
scroll to position [68, 0]
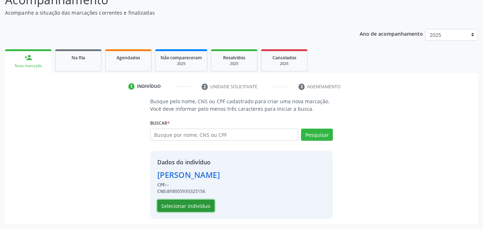
click at [207, 205] on button "Selecionar indivíduo" at bounding box center [185, 206] width 57 height 12
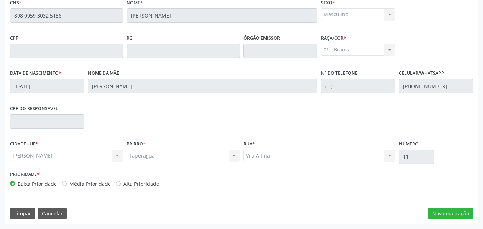
scroll to position [189, 0]
click at [447, 211] on button "Nova marcação" at bounding box center [450, 213] width 45 height 12
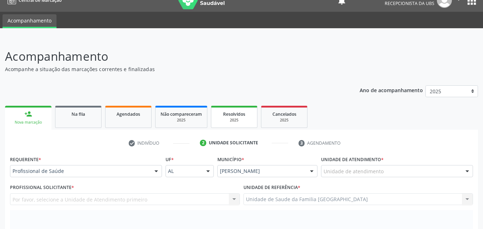
scroll to position [0, 0]
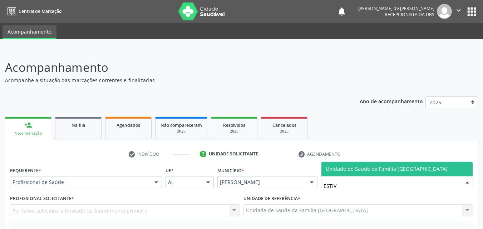
type input "ESTIVA"
click at [326, 168] on span "Unidade de Saude da Familia [GEOGRAPHIC_DATA]" at bounding box center [387, 169] width 122 height 7
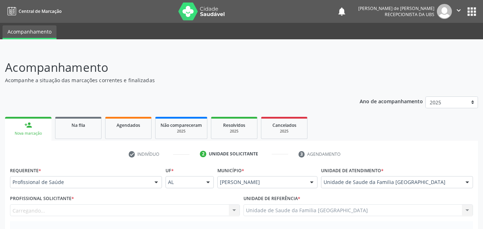
scroll to position [167, 0]
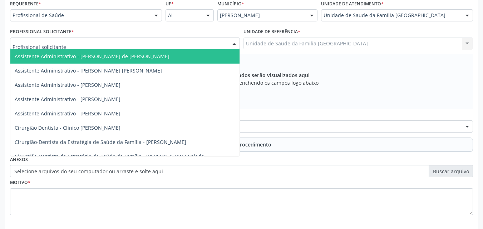
click at [80, 45] on div at bounding box center [125, 44] width 230 height 12
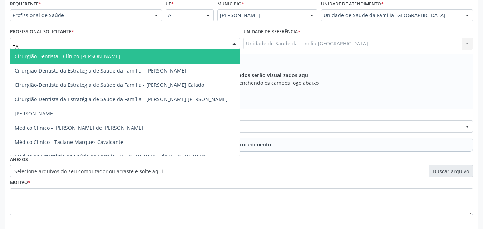
type input "TAC"
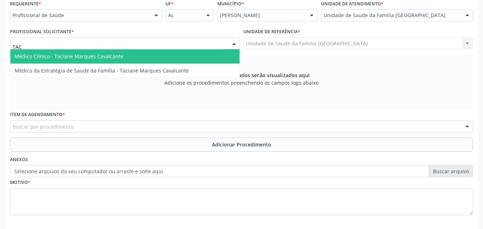
click at [92, 55] on span "Médico Clínico - Taciane Marques Cavalcante" at bounding box center [69, 56] width 109 height 7
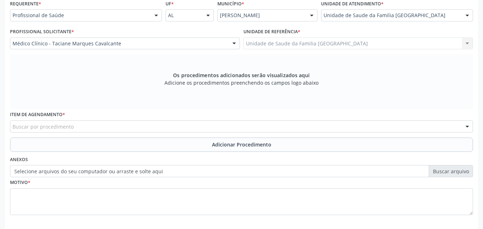
click at [73, 131] on div "Buscar por procedimento" at bounding box center [241, 126] width 463 height 12
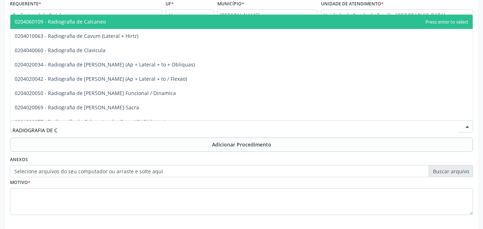
type input "RADIOGRAFIA DE CO"
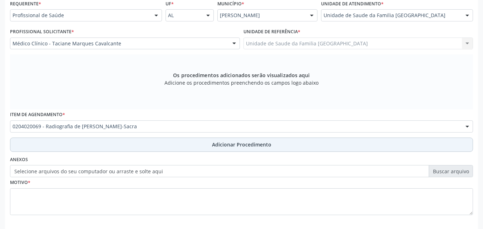
click at [84, 142] on button "Adicionar Procedimento" at bounding box center [241, 145] width 463 height 14
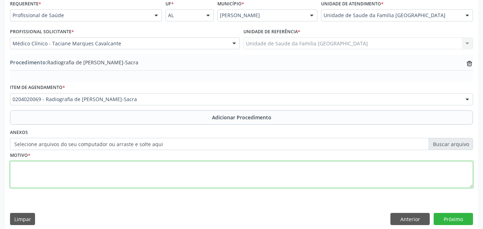
click at [83, 176] on textarea at bounding box center [241, 174] width 463 height 27
type textarea "DORES."
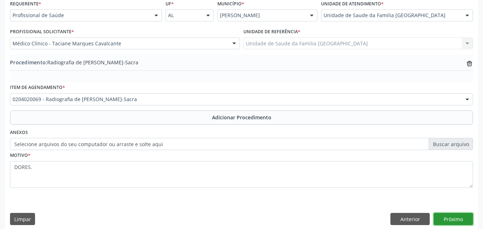
click at [437, 216] on button "Próximo" at bounding box center [453, 219] width 39 height 12
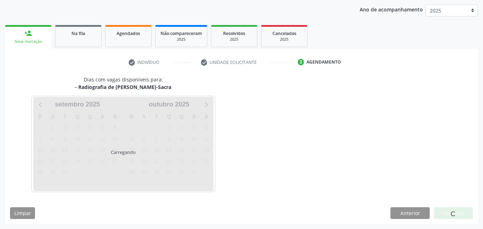
scroll to position [113, 0]
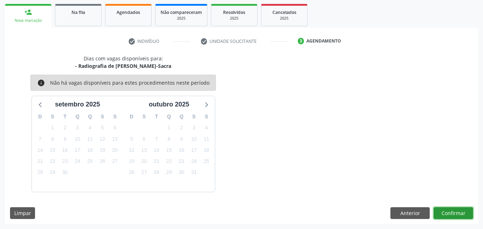
click at [454, 211] on button "Confirmar" at bounding box center [453, 213] width 39 height 12
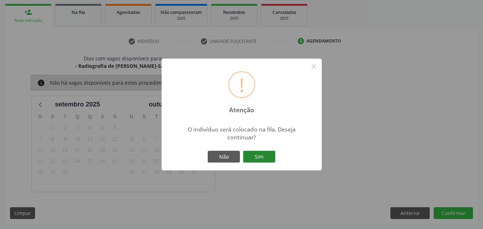
click at [260, 157] on button "Sim" at bounding box center [259, 157] width 32 height 12
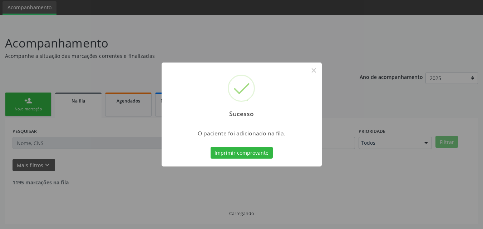
scroll to position [17, 0]
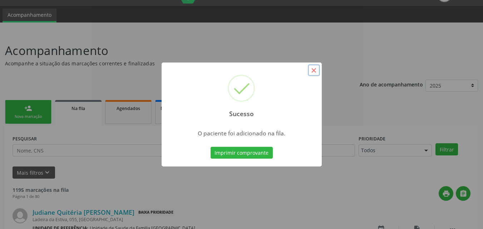
click at [310, 71] on button "×" at bounding box center [314, 70] width 12 height 12
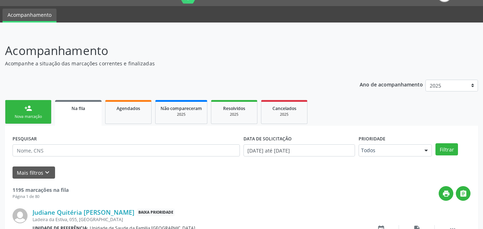
click at [40, 105] on link "person_add Nova marcação" at bounding box center [28, 112] width 46 height 24
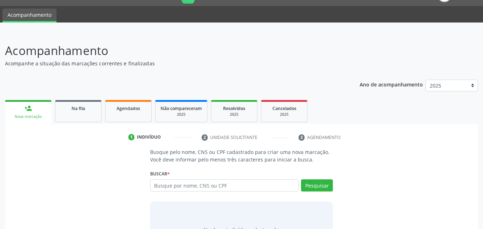
scroll to position [56, 0]
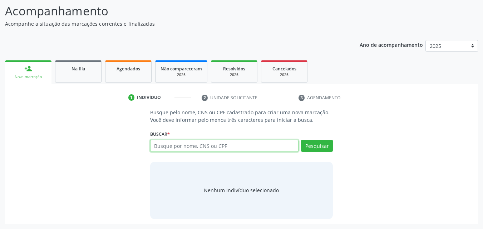
click at [163, 144] on input "text" at bounding box center [224, 146] width 149 height 12
type input "WESLLEY RAFAEL"
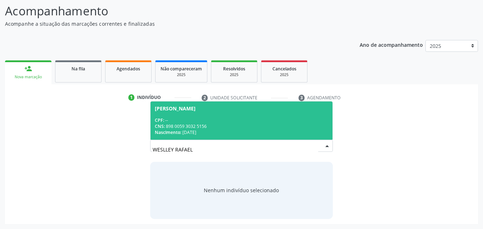
click at [211, 130] on div "Nascimento: 2[DATE]" at bounding box center [242, 132] width 174 height 6
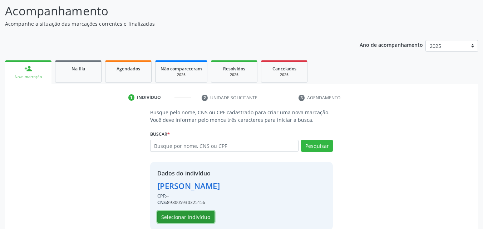
click at [194, 217] on button "Selecionar indivíduo" at bounding box center [185, 217] width 57 height 12
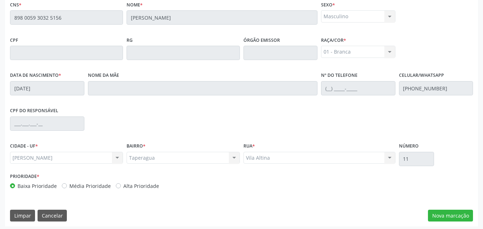
scroll to position [189, 0]
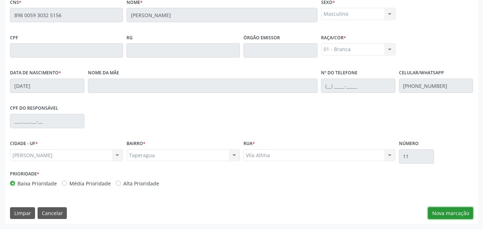
click at [440, 209] on button "Nova marcação" at bounding box center [450, 213] width 45 height 12
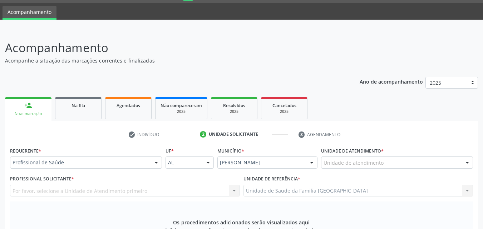
scroll to position [0, 0]
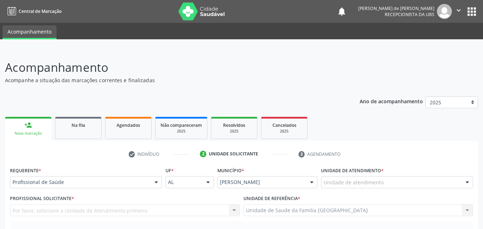
click at [377, 174] on label "Unidade de atendimento *" at bounding box center [352, 170] width 63 height 11
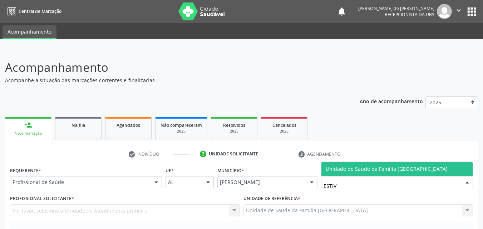
type input "ESTIVA"
click at [329, 171] on span "Unidade de Saude da Familia [GEOGRAPHIC_DATA]" at bounding box center [387, 169] width 122 height 7
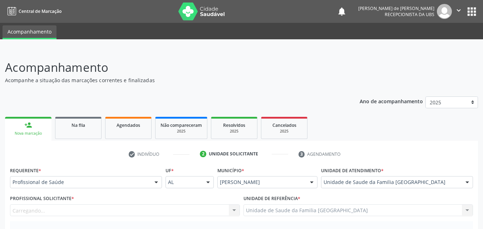
scroll to position [167, 0]
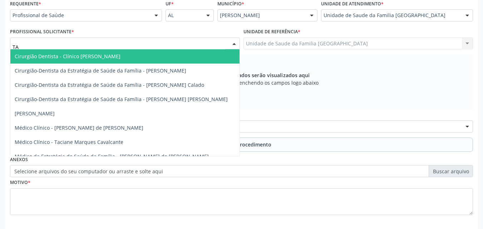
type input "TAC"
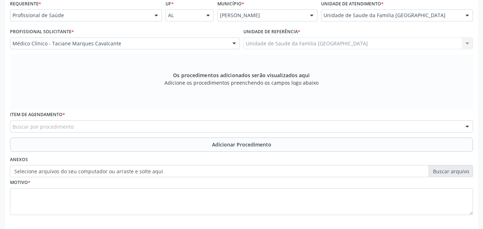
click at [73, 123] on div "Buscar por procedimento" at bounding box center [241, 126] width 463 height 12
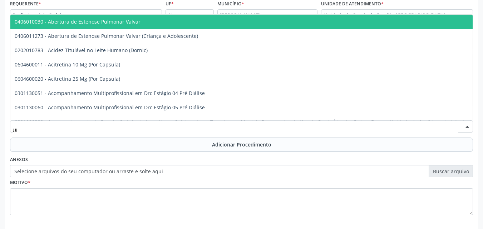
type input "U"
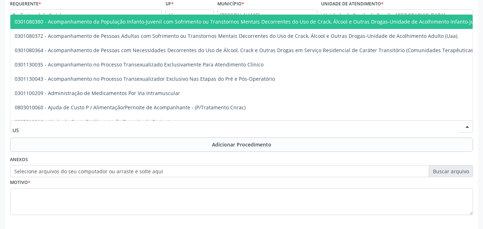
type input "USG"
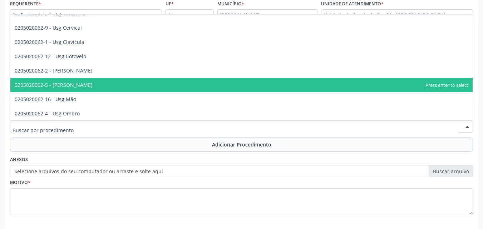
scroll to position [0, 0]
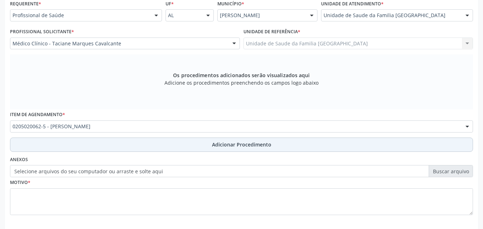
click at [73, 146] on button "Adicionar Procedimento" at bounding box center [241, 145] width 463 height 14
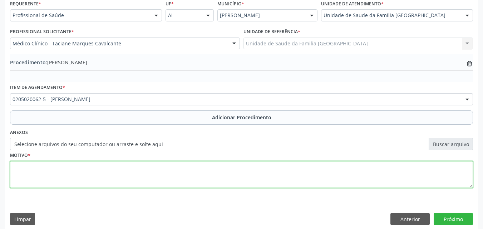
click at [68, 177] on textarea at bounding box center [241, 174] width 463 height 27
type textarea "BILATERAL."
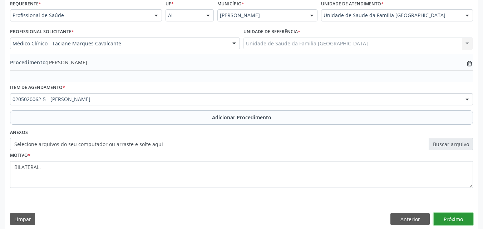
click at [436, 221] on button "Próximo" at bounding box center [453, 219] width 39 height 12
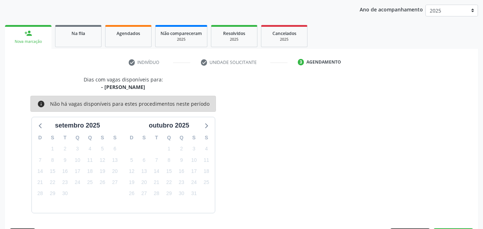
scroll to position [113, 0]
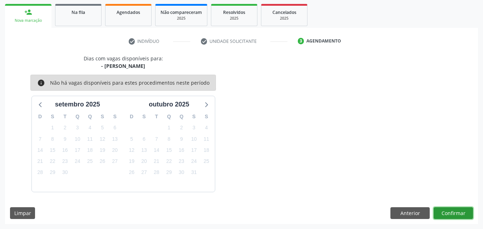
click at [440, 208] on button "Confirmar" at bounding box center [453, 213] width 39 height 12
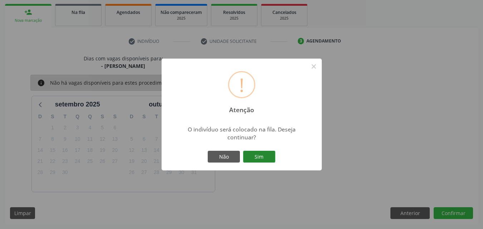
click at [258, 156] on button "Sim" at bounding box center [259, 157] width 32 height 12
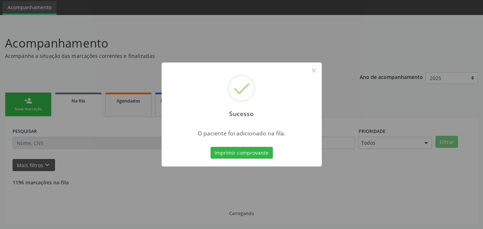
scroll to position [17, 0]
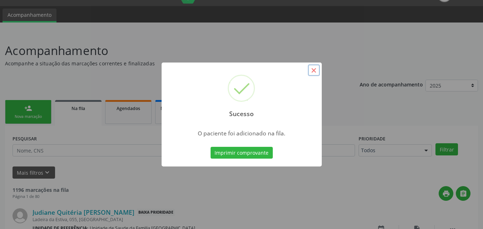
click at [317, 70] on button "×" at bounding box center [314, 70] width 12 height 12
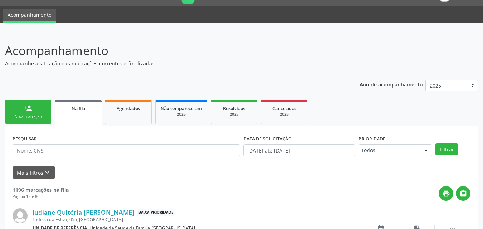
click at [17, 102] on link "person_add Nova marcação" at bounding box center [28, 112] width 46 height 24
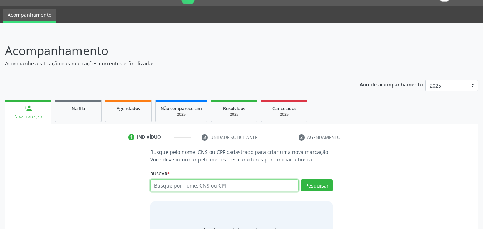
click at [177, 187] on input "text" at bounding box center [224, 185] width 149 height 12
type input "[PERSON_NAME]"
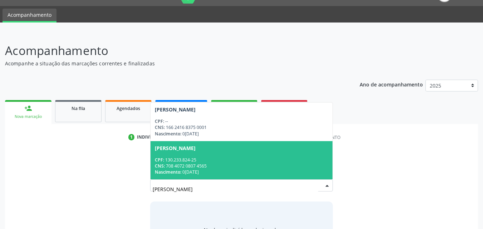
click at [241, 153] on span "[PERSON_NAME] CPF: 130.233.824-25 CNS: 708 4072 0807 4565 Nascimento: 03[DATE]" at bounding box center [242, 160] width 182 height 38
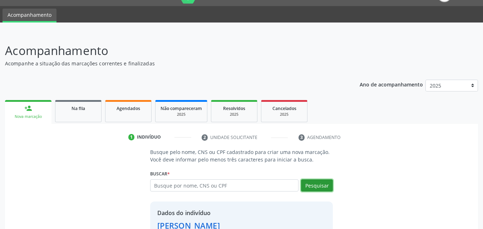
click at [314, 187] on button "Pesquisar" at bounding box center [317, 185] width 32 height 12
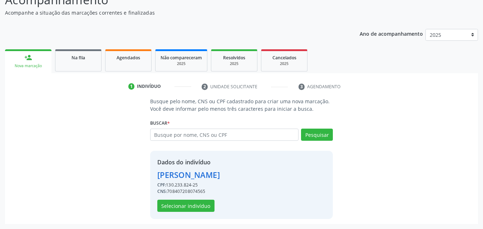
click at [220, 173] on div "[PERSON_NAME]" at bounding box center [188, 175] width 63 height 12
click at [194, 207] on button "Selecionar indivíduo" at bounding box center [185, 206] width 57 height 12
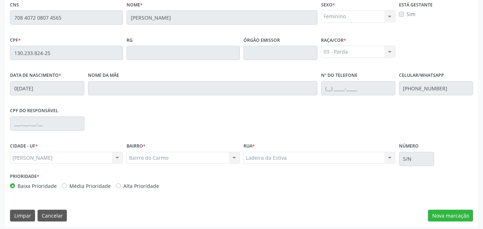
scroll to position [189, 0]
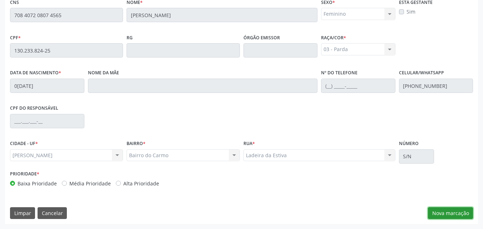
click at [452, 213] on button "Nova marcação" at bounding box center [450, 213] width 45 height 12
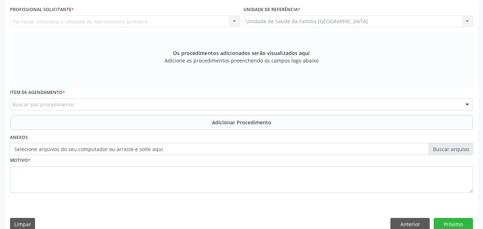
scroll to position [0, 0]
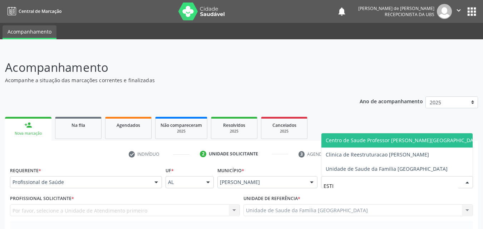
type input "ESTIV"
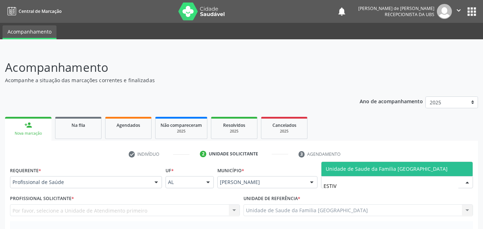
click at [332, 168] on span "Unidade de Saude da Familia [GEOGRAPHIC_DATA]" at bounding box center [387, 169] width 122 height 7
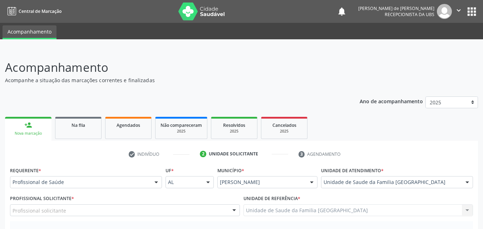
scroll to position [167, 0]
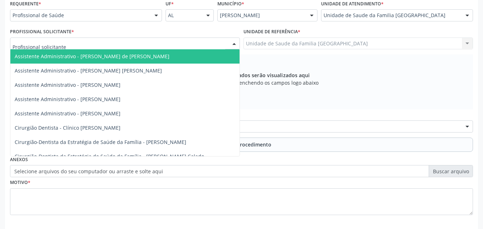
click at [75, 45] on div at bounding box center [125, 44] width 230 height 12
type input "TAC"
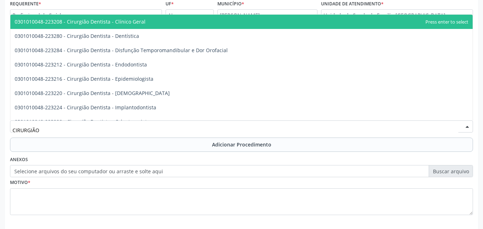
scroll to position [0, 0]
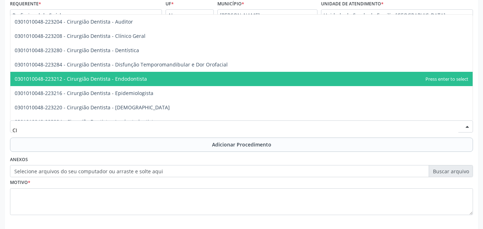
type input "C"
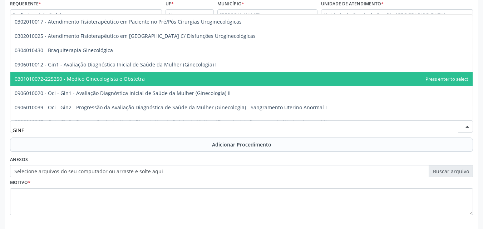
type input "GINEC"
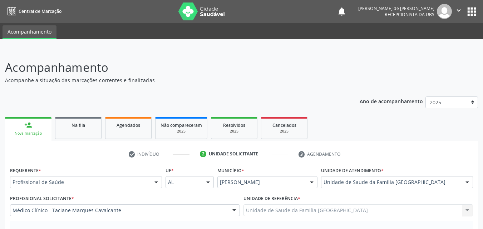
scroll to position [167, 0]
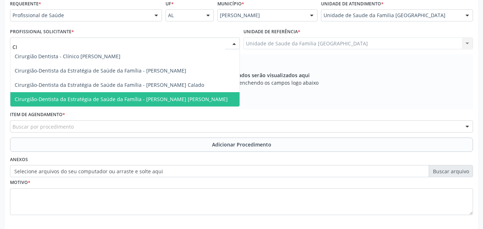
type input "C"
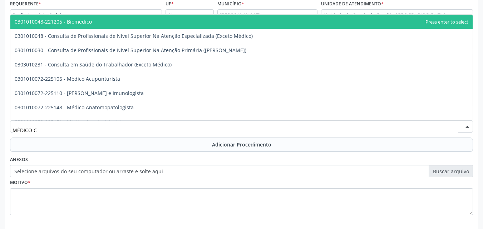
type input "MÉDICO CI"
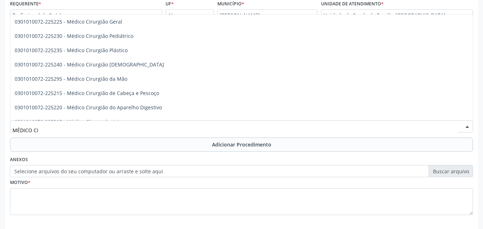
scroll to position [0, 0]
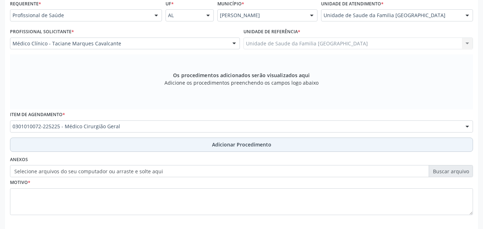
click at [64, 146] on button "Adicionar Procedimento" at bounding box center [241, 145] width 463 height 14
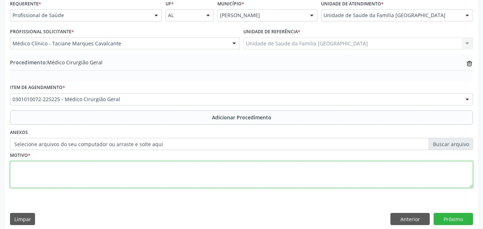
click at [64, 172] on textarea at bounding box center [241, 174] width 463 height 27
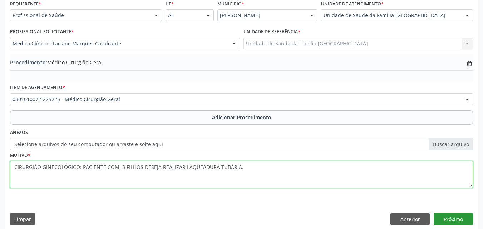
type textarea "CIRURGIÃO GINECOLÓGICO: PACIENTE COM 3 FILHOS DESEJA REALIZAR LAQUEADURA TUBÁRI…"
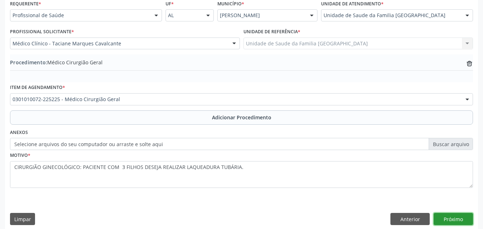
click at [450, 219] on button "Próximo" at bounding box center [453, 219] width 39 height 12
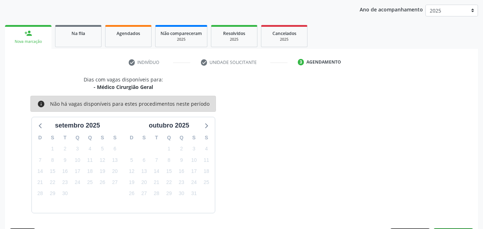
scroll to position [113, 0]
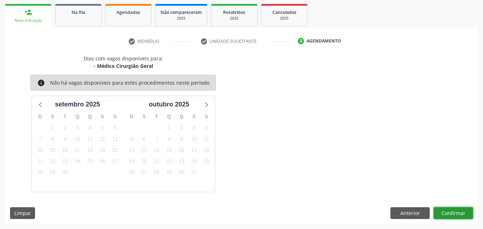
click at [449, 212] on button "Confirmar" at bounding box center [453, 213] width 39 height 12
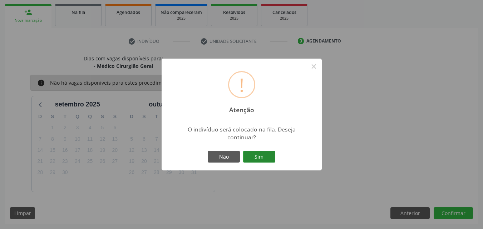
click at [265, 158] on button "Sim" at bounding box center [259, 157] width 32 height 12
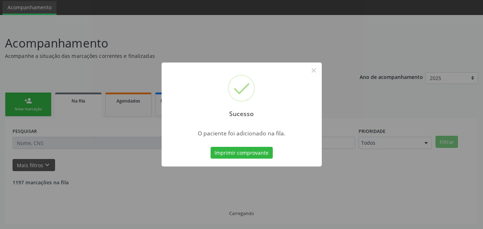
scroll to position [17, 0]
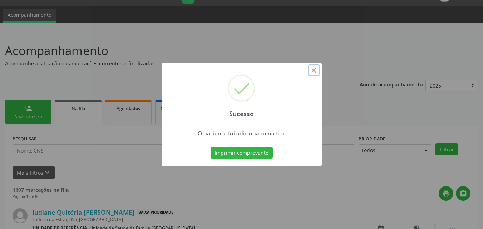
click at [319, 67] on button "×" at bounding box center [314, 70] width 12 height 12
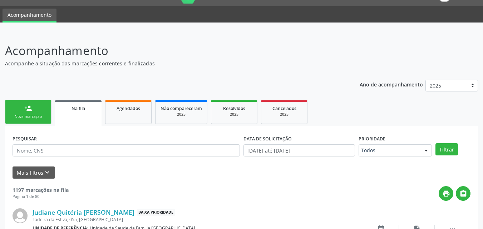
click at [35, 115] on div "Nova marcação" at bounding box center [28, 116] width 36 height 5
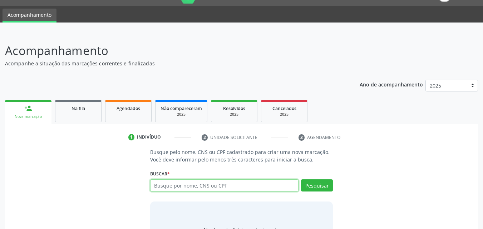
click at [193, 183] on input "text" at bounding box center [224, 185] width 149 height 12
type input "64408728420"
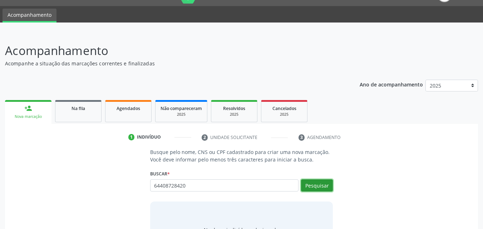
click at [316, 183] on button "Pesquisar" at bounding box center [317, 185] width 32 height 12
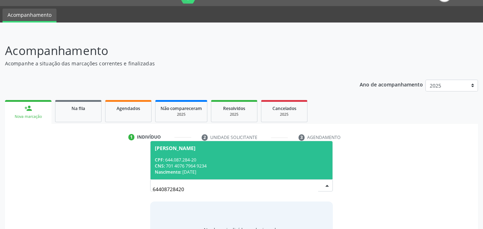
click at [230, 168] on div "CNS: 701 4076 7964 9234" at bounding box center [242, 166] width 174 height 6
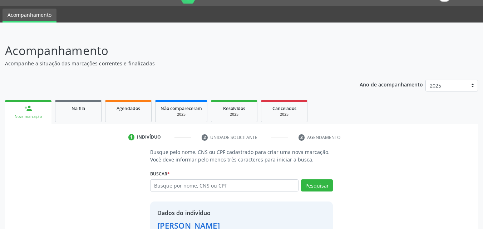
scroll to position [68, 0]
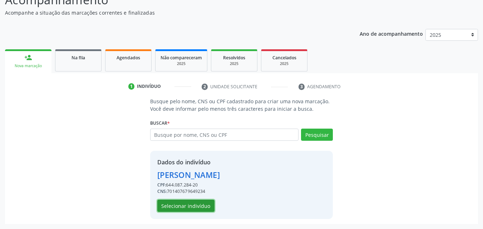
click at [203, 203] on button "Selecionar indivíduo" at bounding box center [185, 206] width 57 height 12
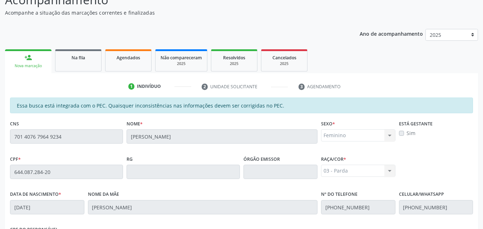
scroll to position [189, 0]
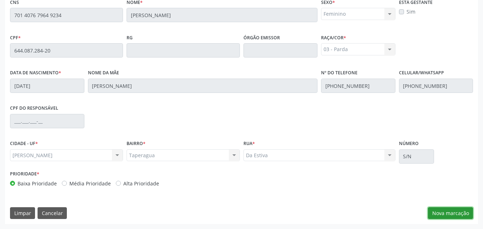
click at [465, 212] on button "Nova marcação" at bounding box center [450, 213] width 45 height 12
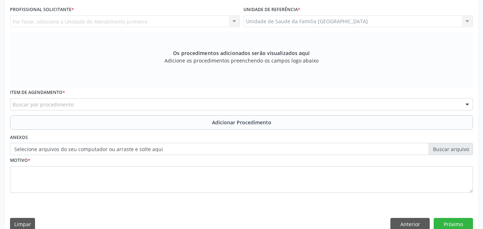
scroll to position [0, 0]
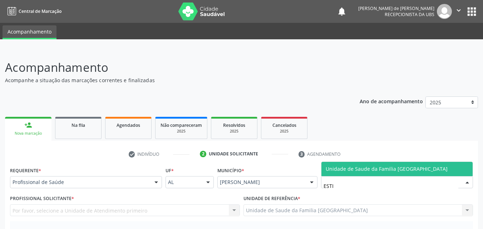
type input "ESTIV"
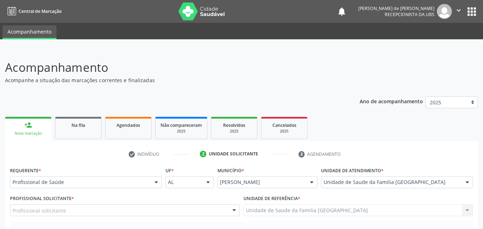
scroll to position [167, 0]
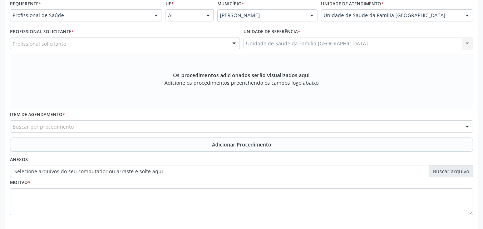
click at [36, 48] on div "Profissional solicitante" at bounding box center [125, 44] width 230 height 12
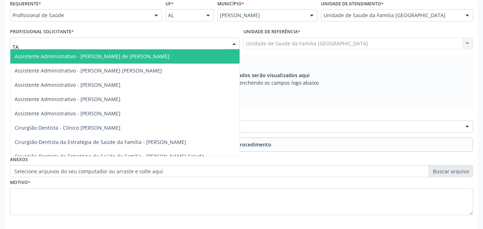
type input "TAC"
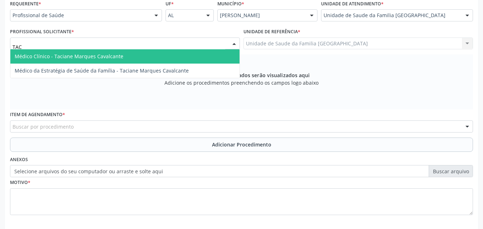
click at [43, 58] on span "Médico Clínico - Taciane Marques Cavalcante" at bounding box center [69, 56] width 109 height 7
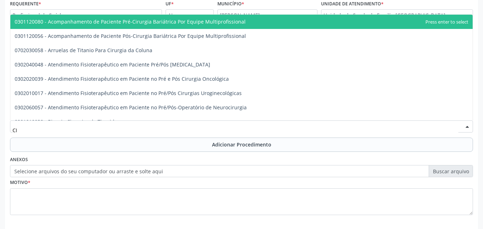
type input "C"
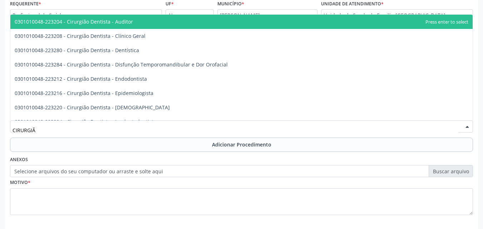
type input "CIRURGIÃO"
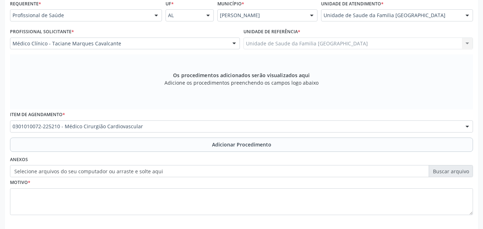
scroll to position [0, 0]
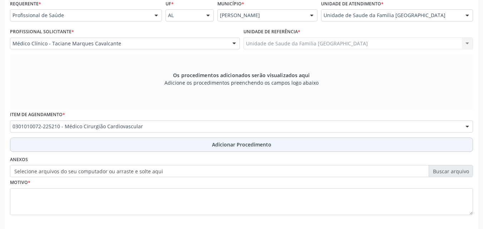
click at [53, 141] on button "Adicionar Procedimento" at bounding box center [241, 145] width 463 height 14
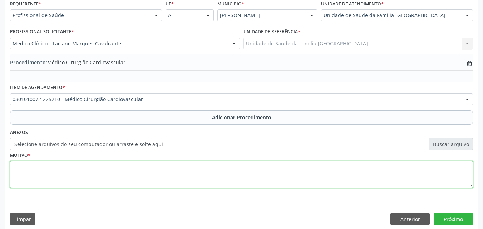
click at [58, 178] on textarea at bounding box center [241, 174] width 463 height 27
type textarea "CIRURGIÃO VASCULAR. PACIENTE COM ÚLCERA VENOSA CRÔNICA EM M.I"
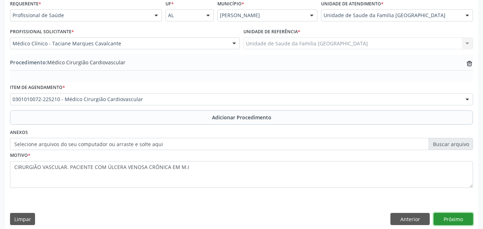
click at [463, 217] on button "Próximo" at bounding box center [453, 219] width 39 height 12
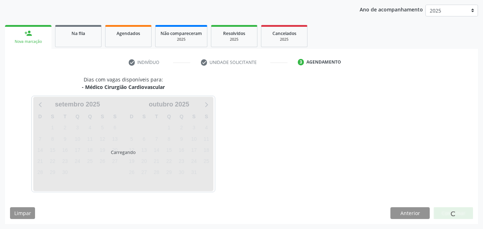
scroll to position [113, 0]
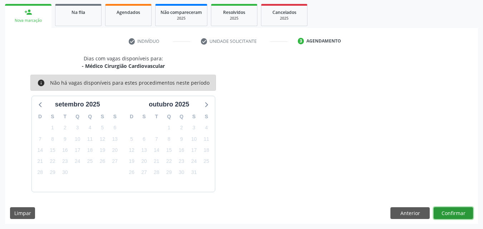
click at [443, 211] on button "Confirmar" at bounding box center [453, 213] width 39 height 12
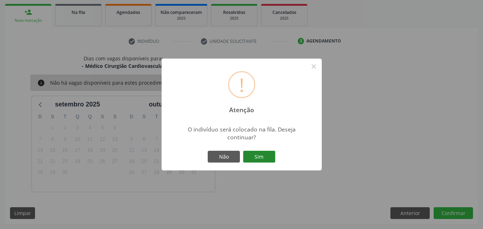
click at [255, 159] on button "Sim" at bounding box center [259, 157] width 32 height 12
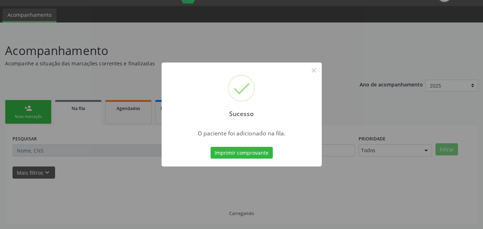
scroll to position [17, 0]
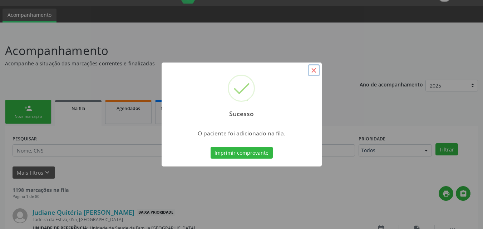
click at [314, 70] on button "×" at bounding box center [314, 70] width 12 height 12
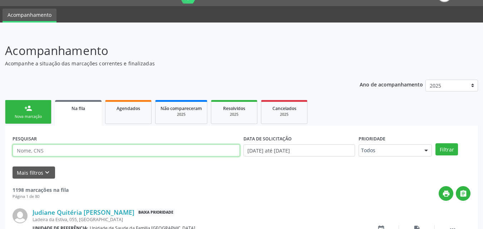
click at [75, 153] on input "text" at bounding box center [126, 150] width 227 height 12
type input "CAUÃ [PERSON_NAME]"
click at [435, 143] on button "Filtrar" at bounding box center [446, 149] width 23 height 12
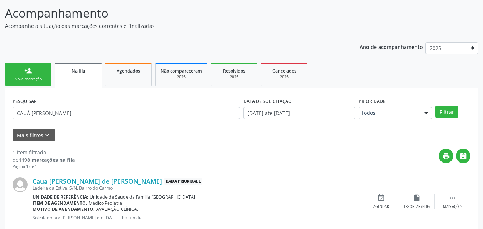
scroll to position [71, 0]
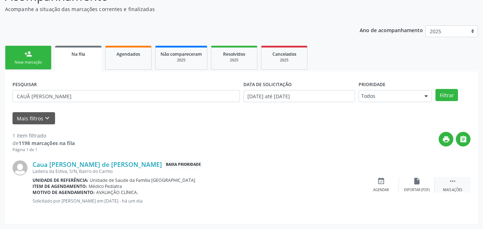
click at [455, 187] on div " Mais ações" at bounding box center [453, 184] width 36 height 15
click at [419, 188] on div "Editar" at bounding box center [416, 190] width 11 height 5
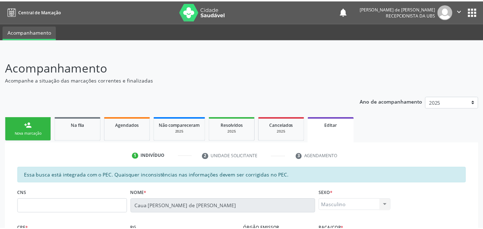
scroll to position [167, 0]
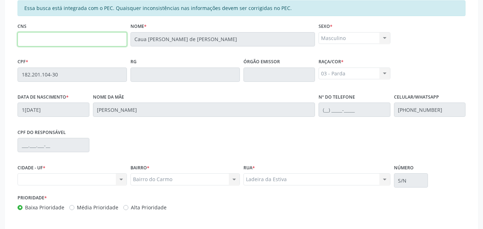
click at [61, 41] on input "text" at bounding box center [72, 39] width 109 height 14
type input "700 4027 1334 2350"
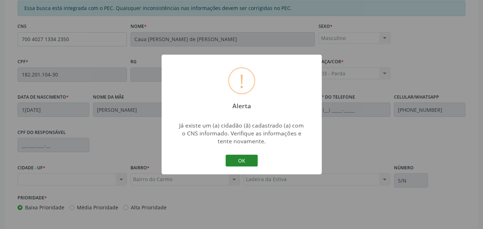
click at [239, 159] on button "OK" at bounding box center [242, 161] width 32 height 12
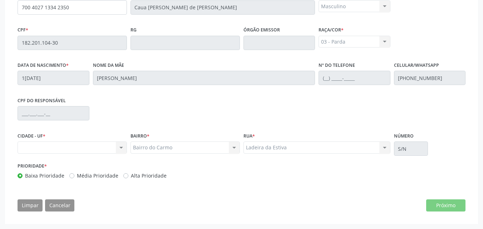
scroll to position [32, 0]
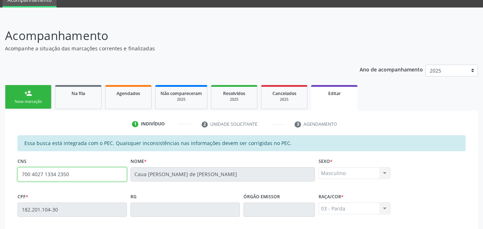
drag, startPoint x: 77, startPoint y: 177, endPoint x: 14, endPoint y: 168, distance: 64.3
